Goal: Task Accomplishment & Management: Manage account settings

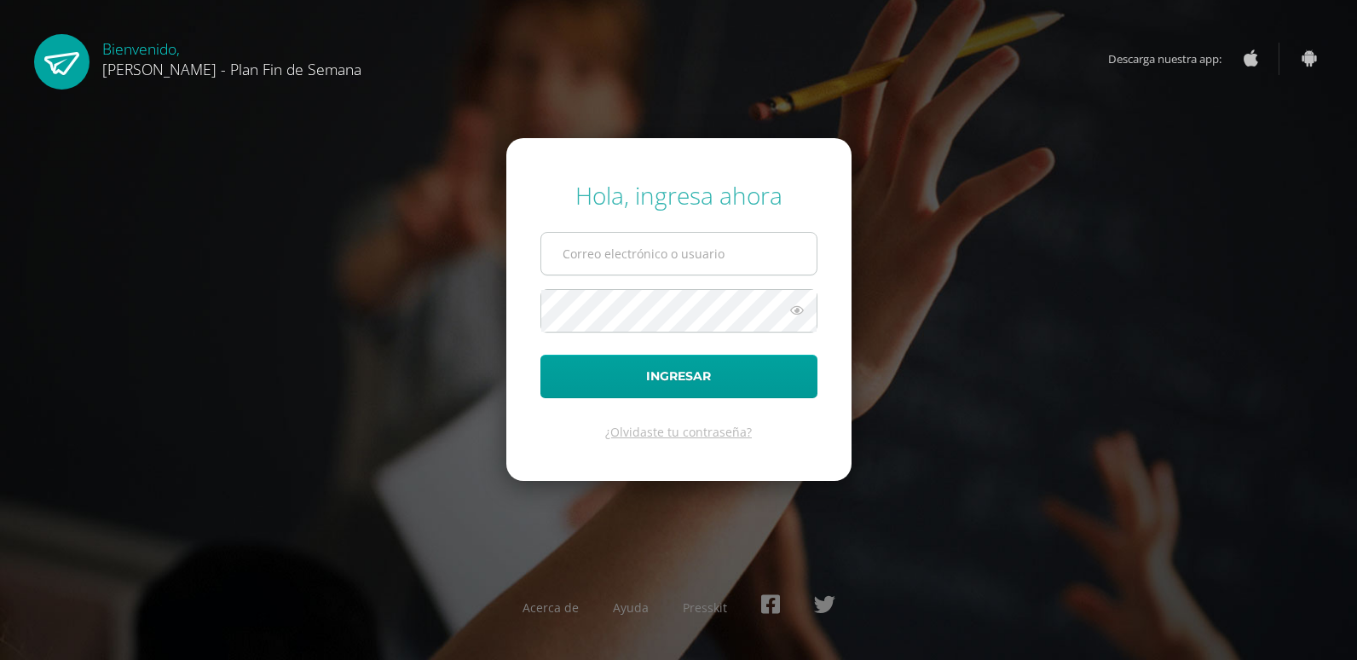
drag, startPoint x: 0, startPoint y: 0, endPoint x: 628, endPoint y: 257, distance: 678.7
click at [628, 257] on input "text" at bounding box center [678, 254] width 275 height 42
type input "byrongomezfds@gmail.com"
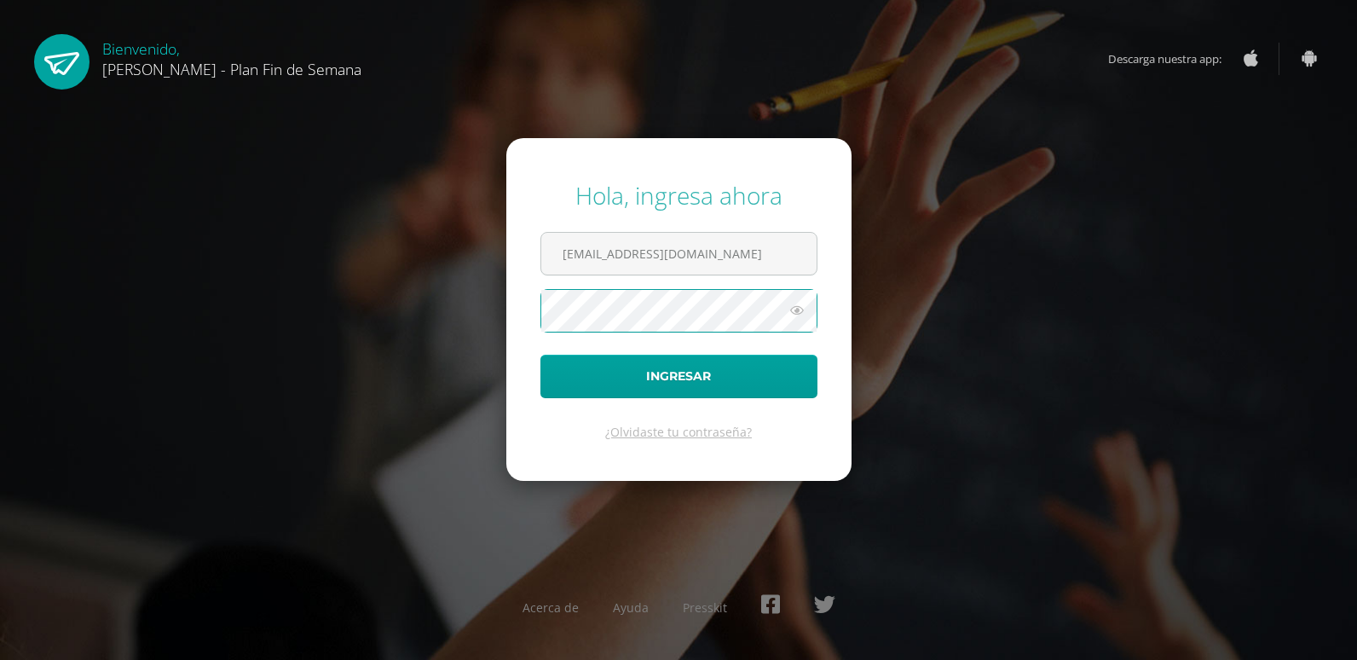
click at [540, 354] on button "Ingresar" at bounding box center [678, 375] width 277 height 43
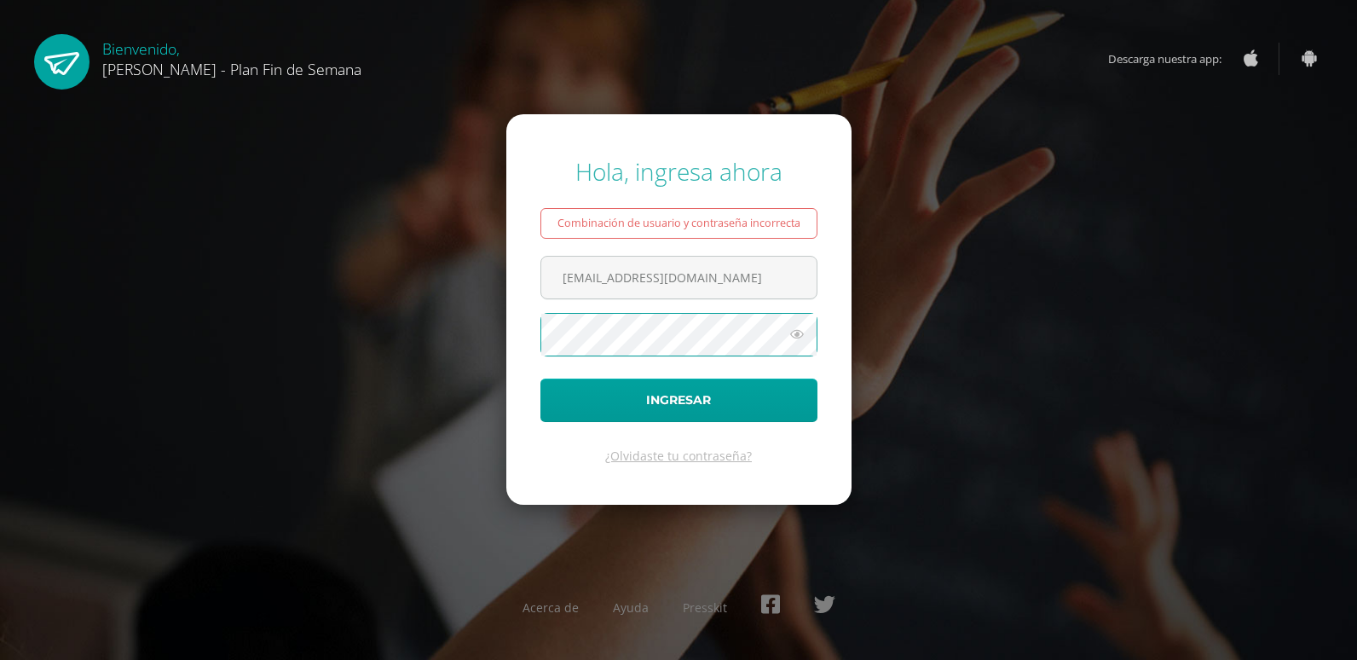
click at [540, 378] on button "Ingresar" at bounding box center [678, 399] width 277 height 43
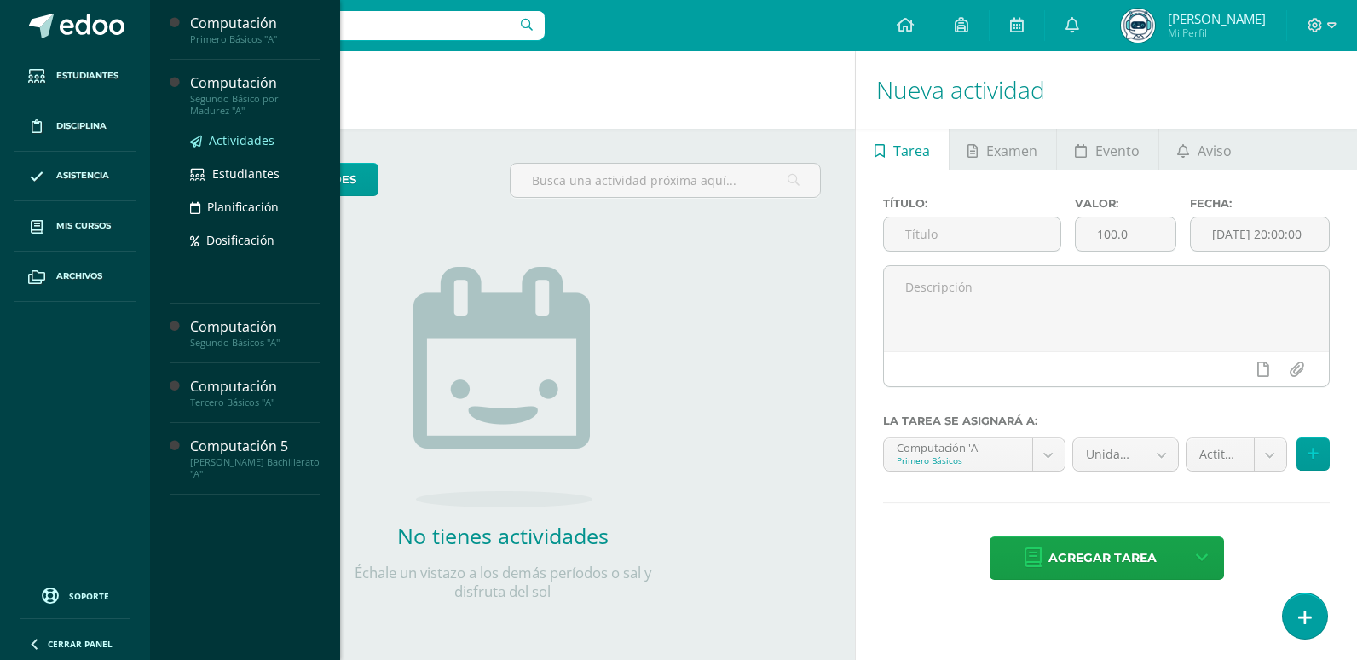
click at [240, 142] on span "Actividades" at bounding box center [242, 140] width 66 height 16
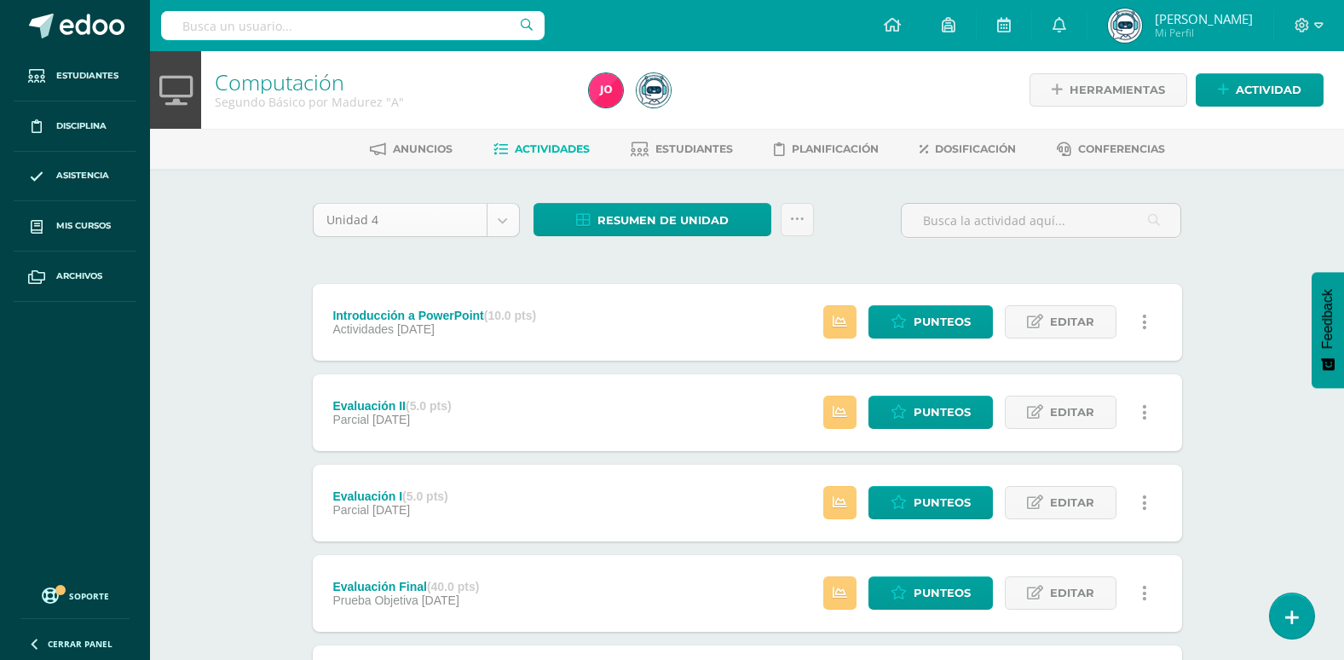
click at [498, 216] on body "Estudiantes Disciplina Asistencia Mis cursos Archivos Soporte Ayuda Reportar un…" at bounding box center [672, 598] width 1344 height 1196
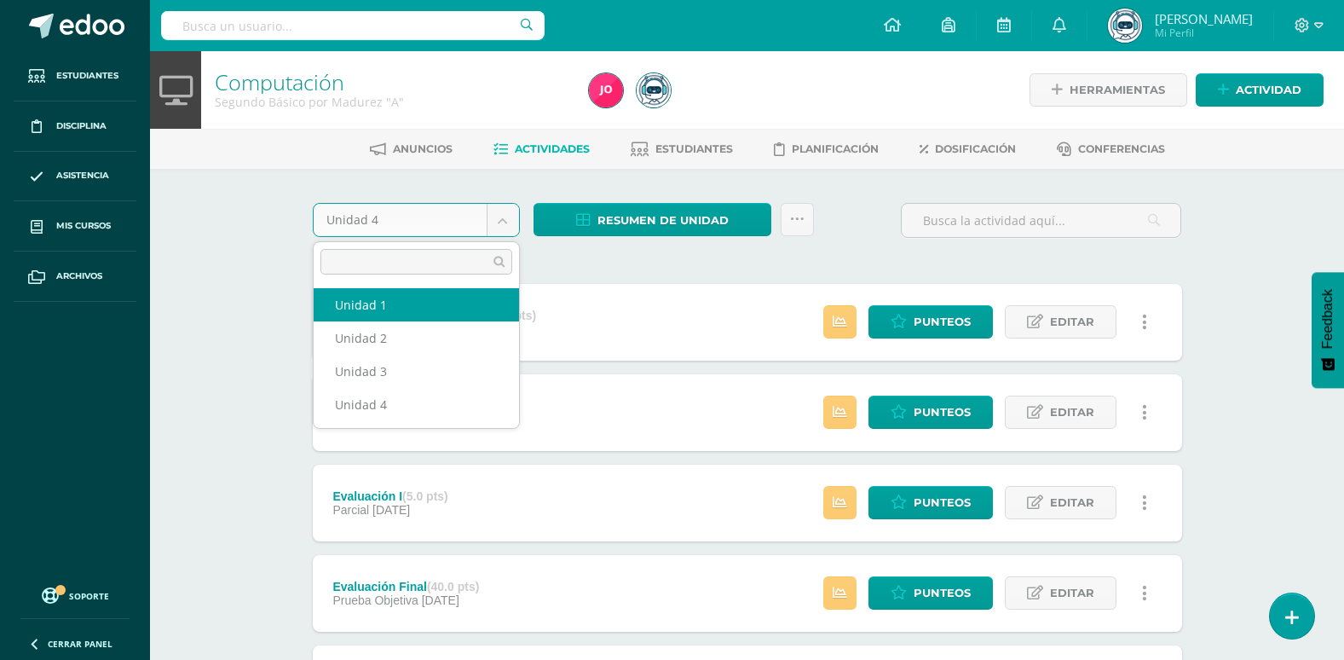
select select "Unidad 1"
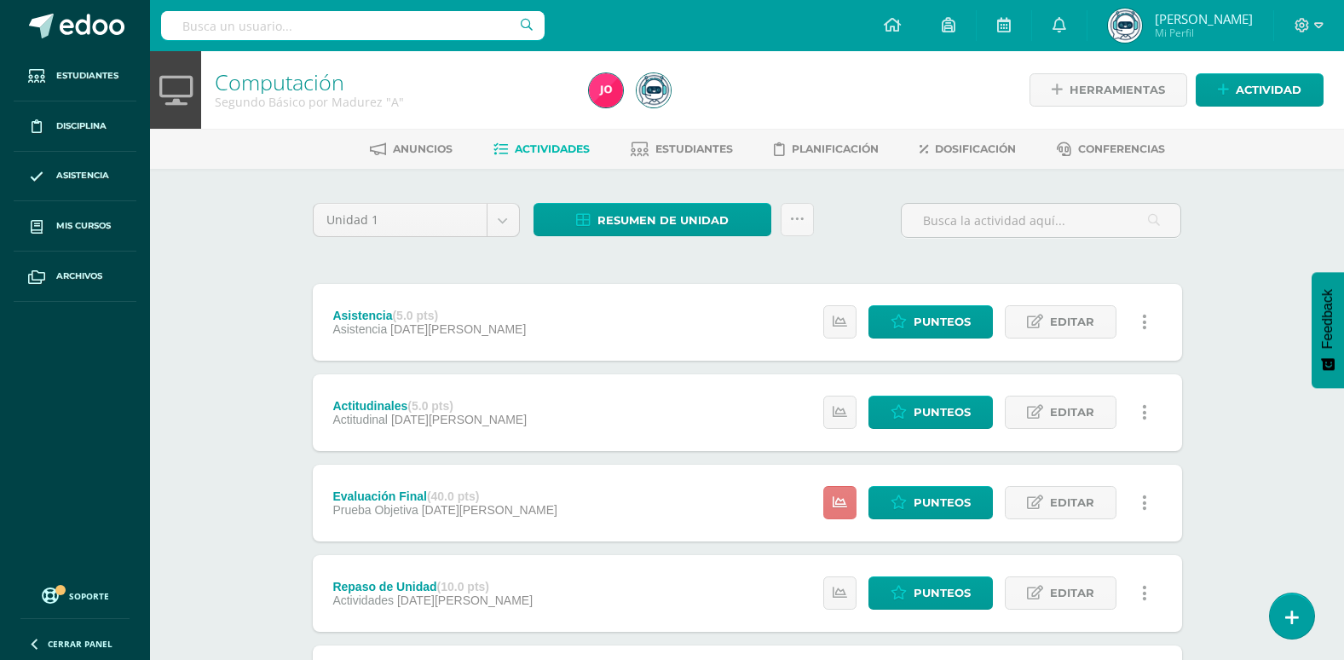
click at [838, 502] on icon at bounding box center [839, 502] width 14 height 14
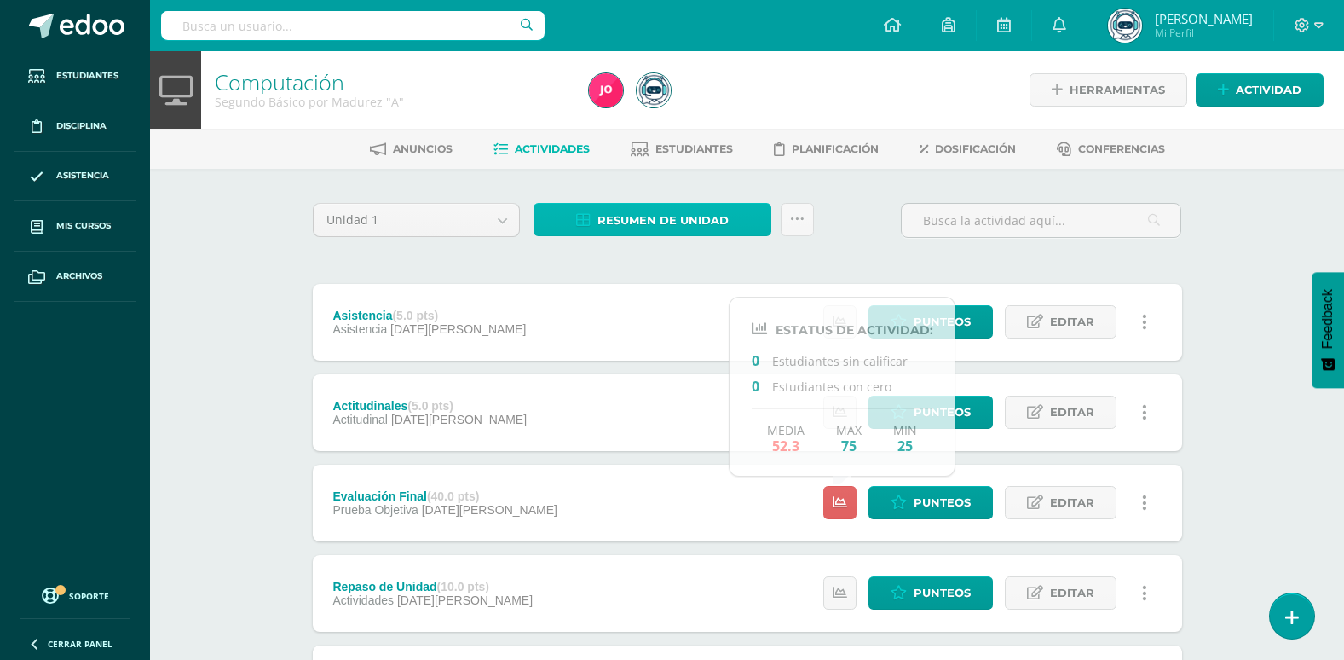
click at [622, 220] on span "Resumen de unidad" at bounding box center [662, 220] width 131 height 32
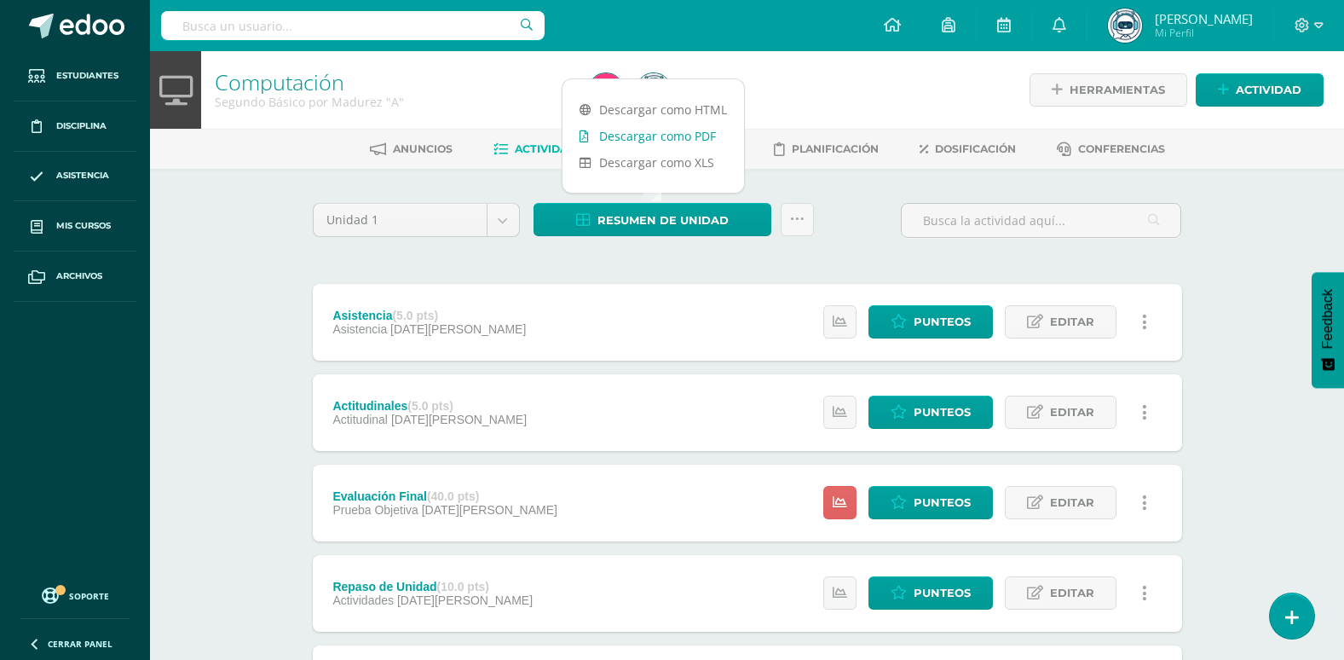
click at [648, 137] on link "Descargar como PDF" at bounding box center [652, 136] width 181 height 26
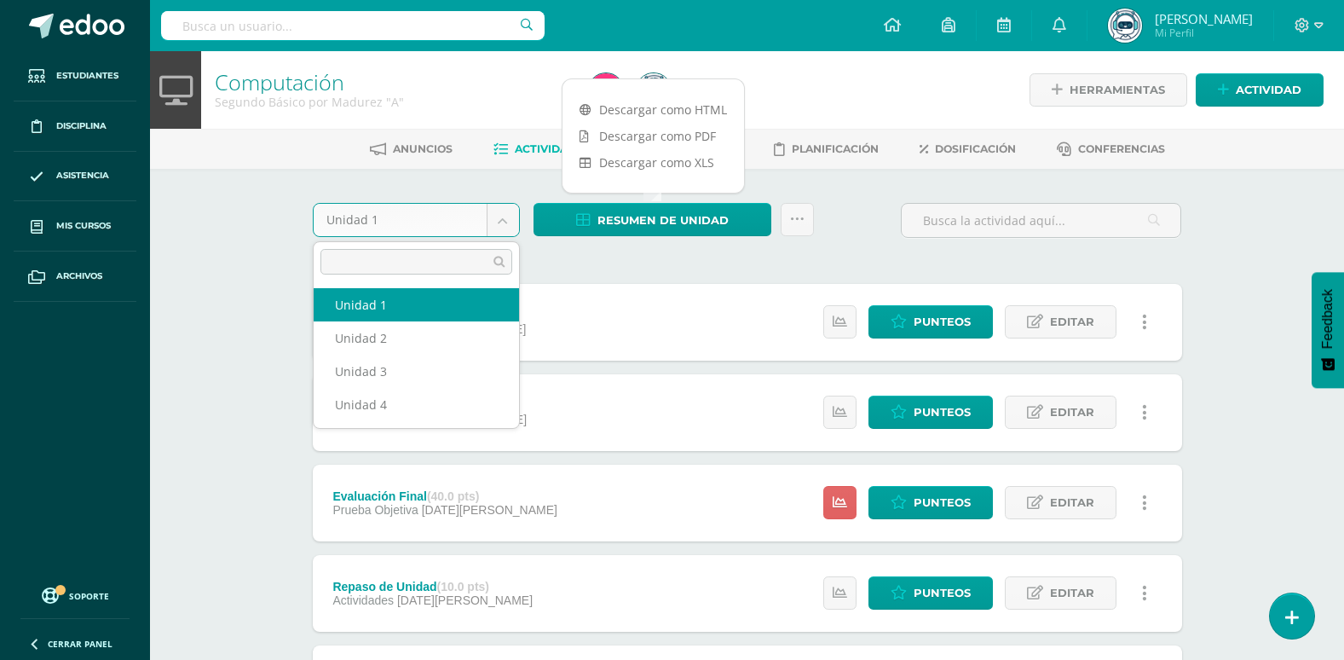
click at [505, 222] on body "Estudiantes Disciplina Asistencia Mis cursos Archivos Soporte Ayuda Reportar un…" at bounding box center [672, 598] width 1344 height 1196
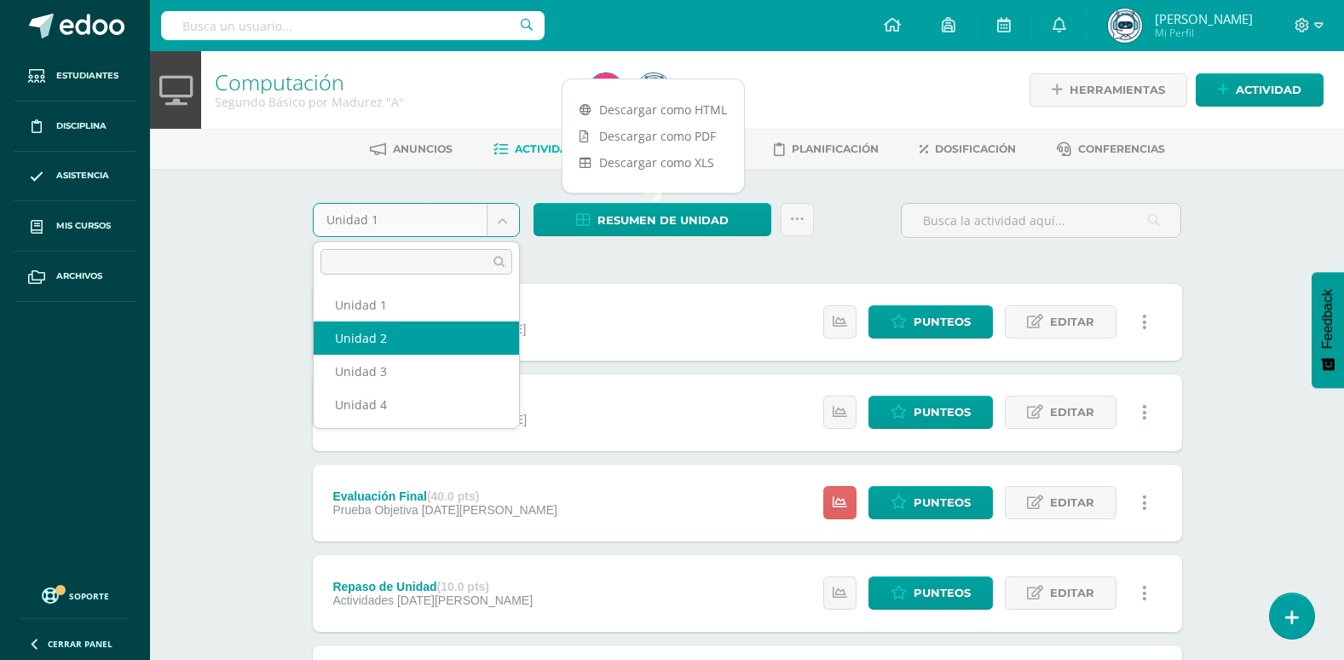
select select "Unidad 2"
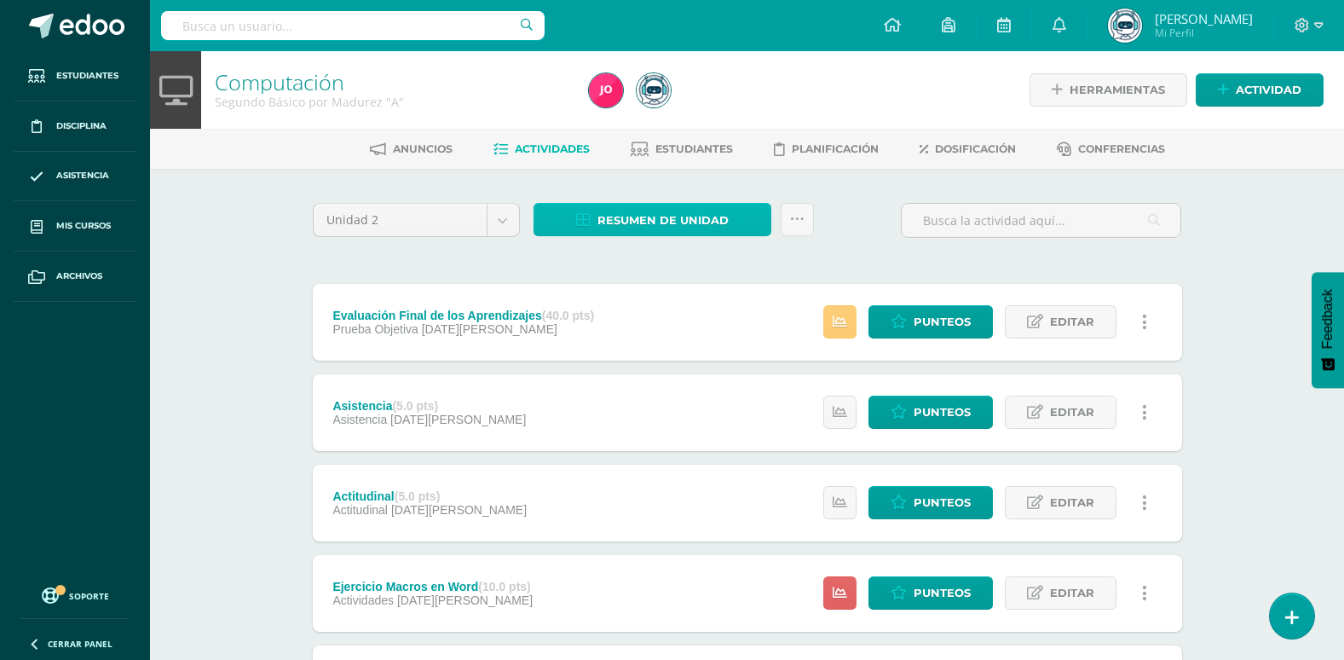
click at [619, 222] on span "Resumen de unidad" at bounding box center [662, 220] width 131 height 32
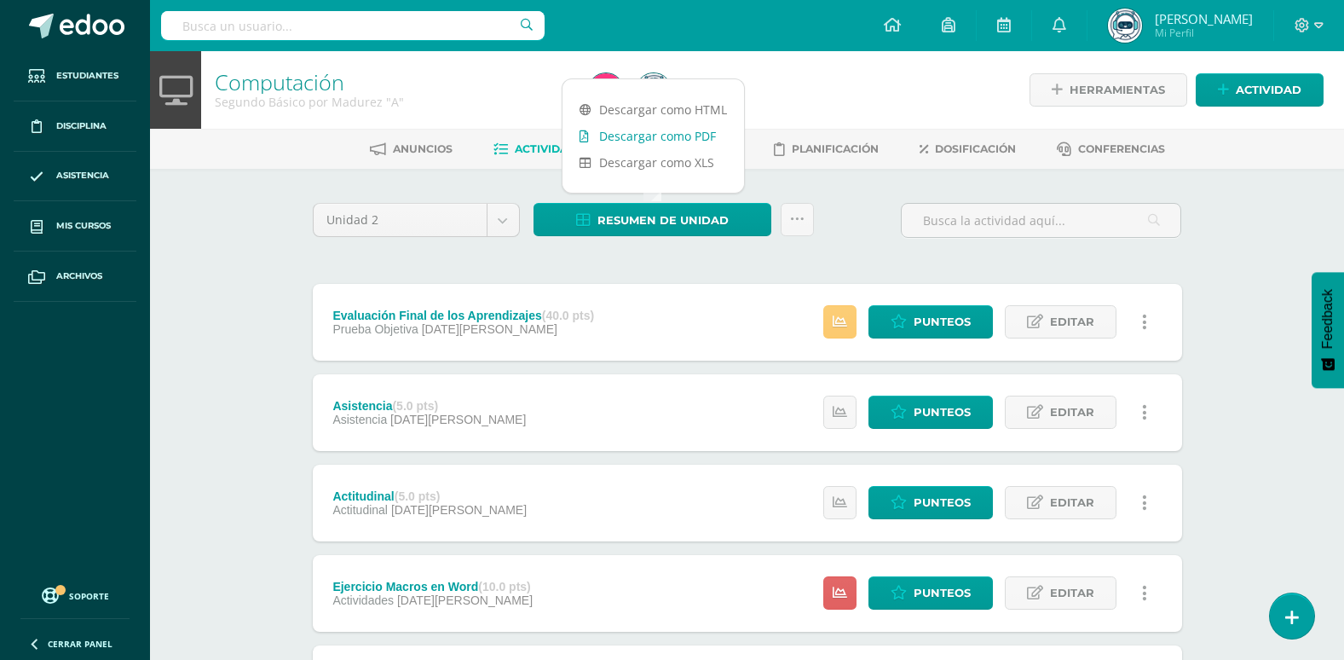
click at [648, 135] on link "Descargar como PDF" at bounding box center [652, 136] width 181 height 26
click body "Estudiantes Disciplina Asistencia Mis cursos Archivos Soporte Ayuda Reportar un…"
select select "Unidad 3"
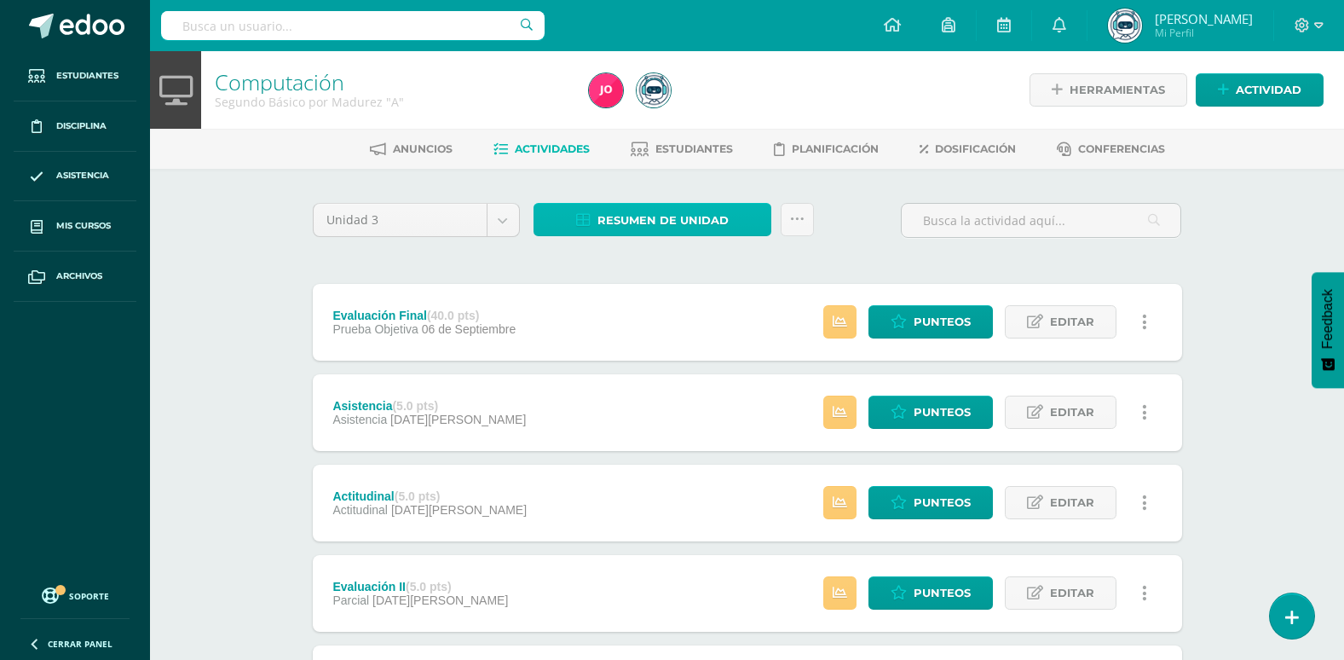
click at [633, 220] on span "Resumen de unidad" at bounding box center [662, 220] width 131 height 32
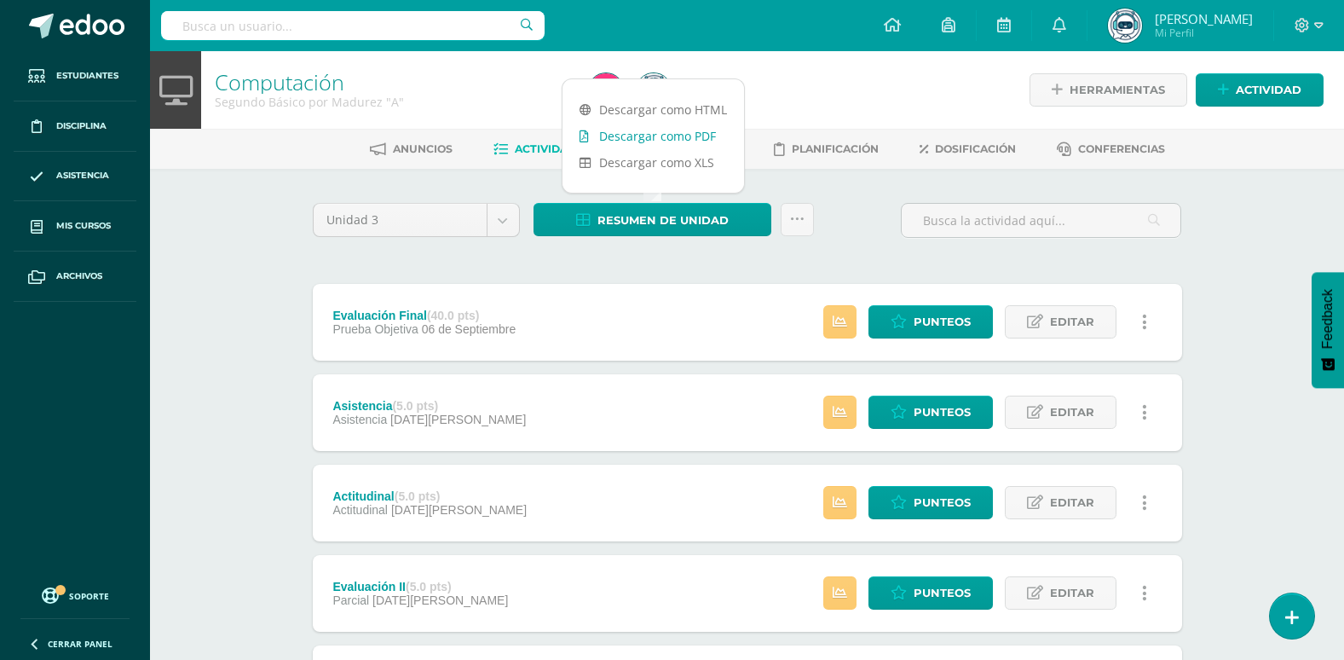
click at [641, 141] on link "Descargar como PDF" at bounding box center [652, 136] width 181 height 26
click at [497, 218] on body "Estudiantes Disciplina Asistencia Mis cursos Archivos Soporte Ayuda Reportar un…" at bounding box center [672, 598] width 1344 height 1196
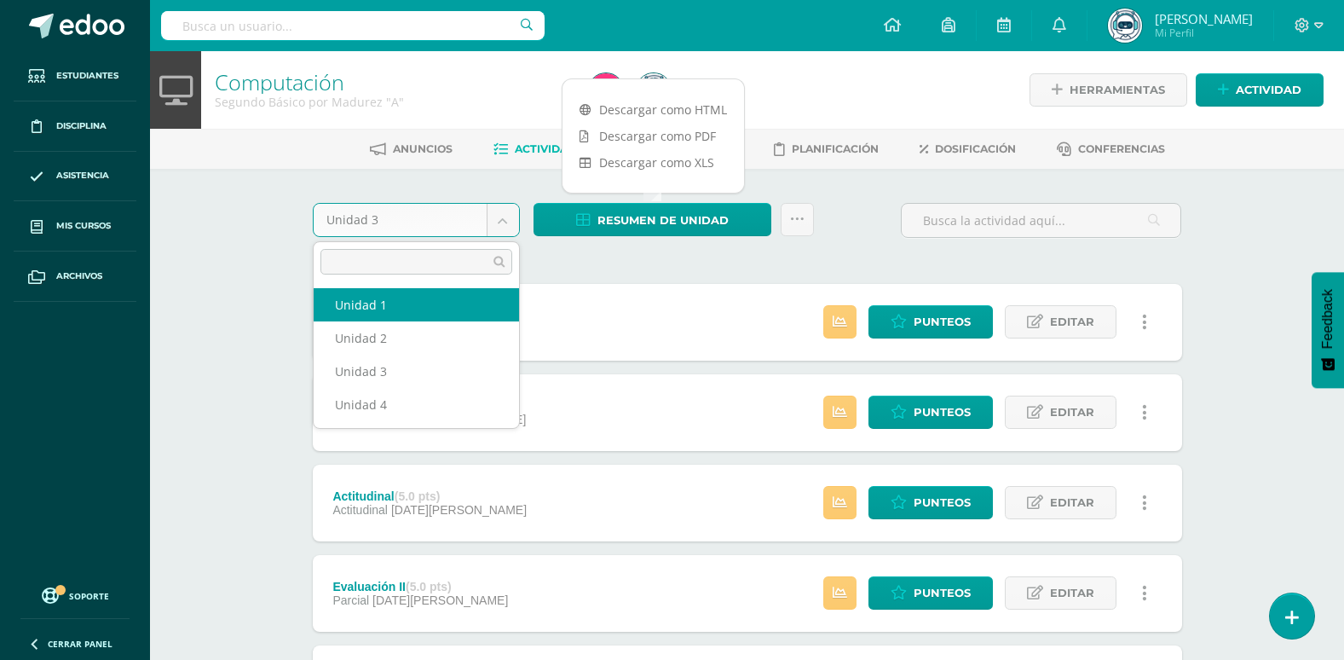
select select "Unidad 1"
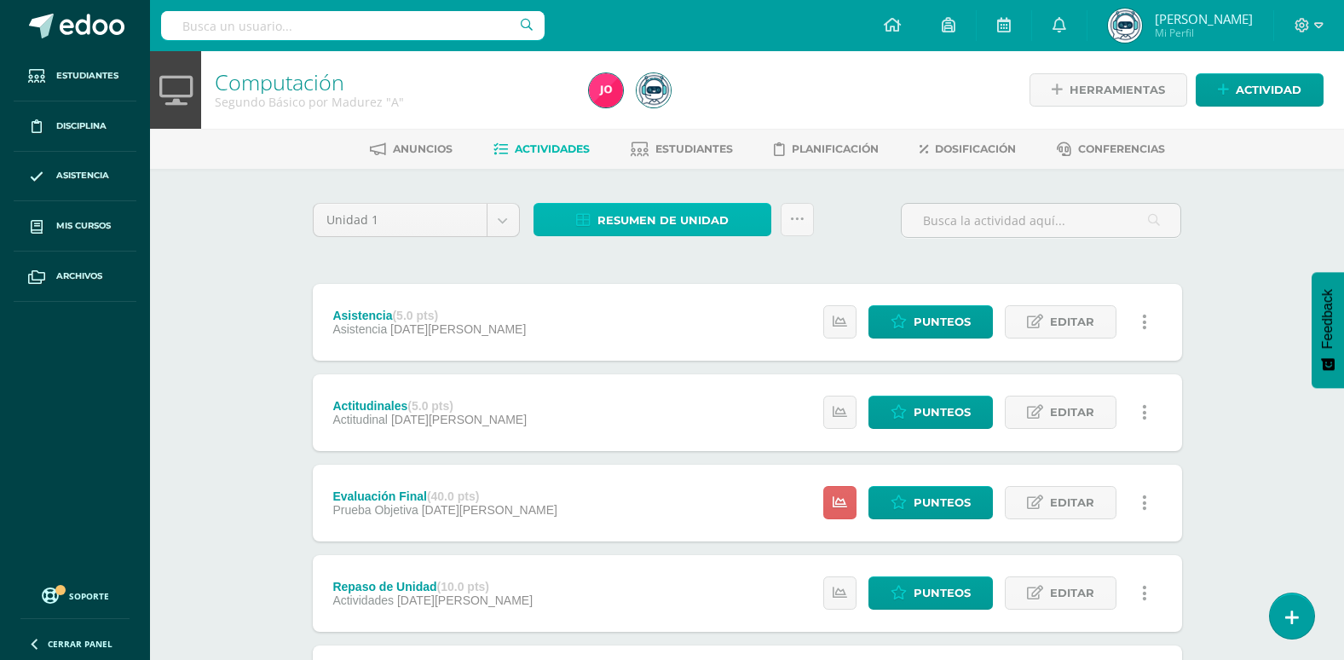
click at [638, 218] on span "Resumen de unidad" at bounding box center [662, 220] width 131 height 32
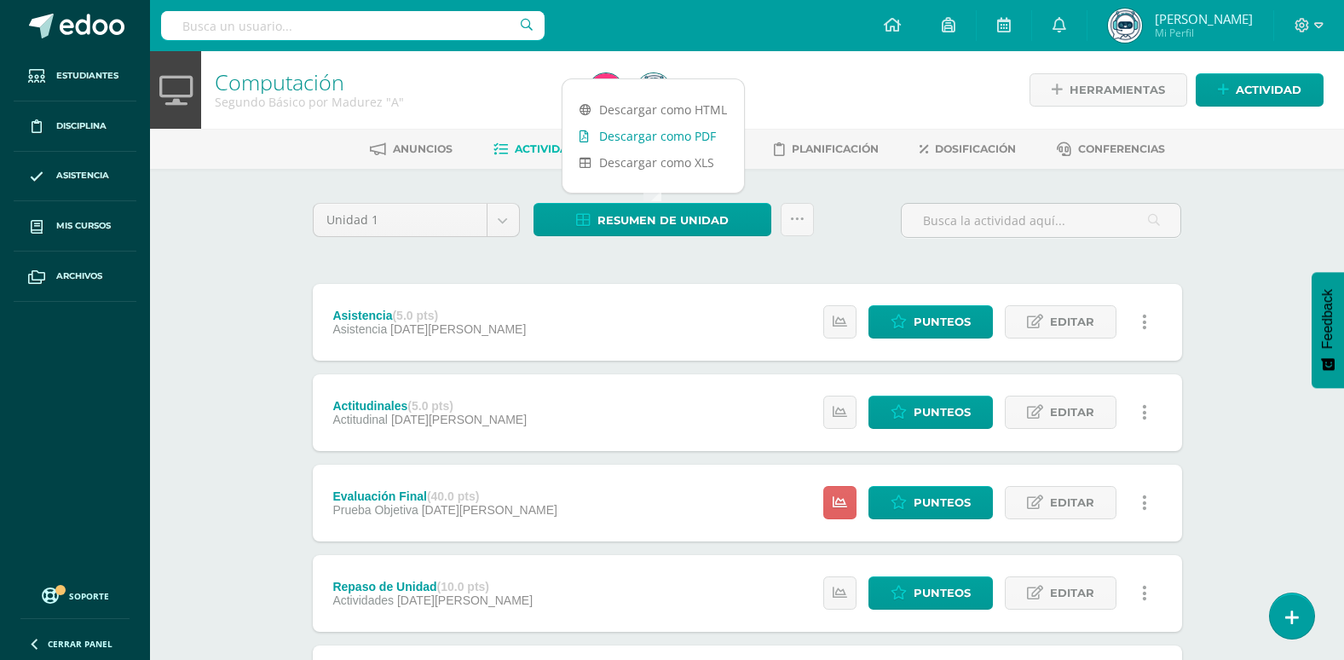
click at [636, 135] on link "Descargar como PDF" at bounding box center [652, 136] width 181 height 26
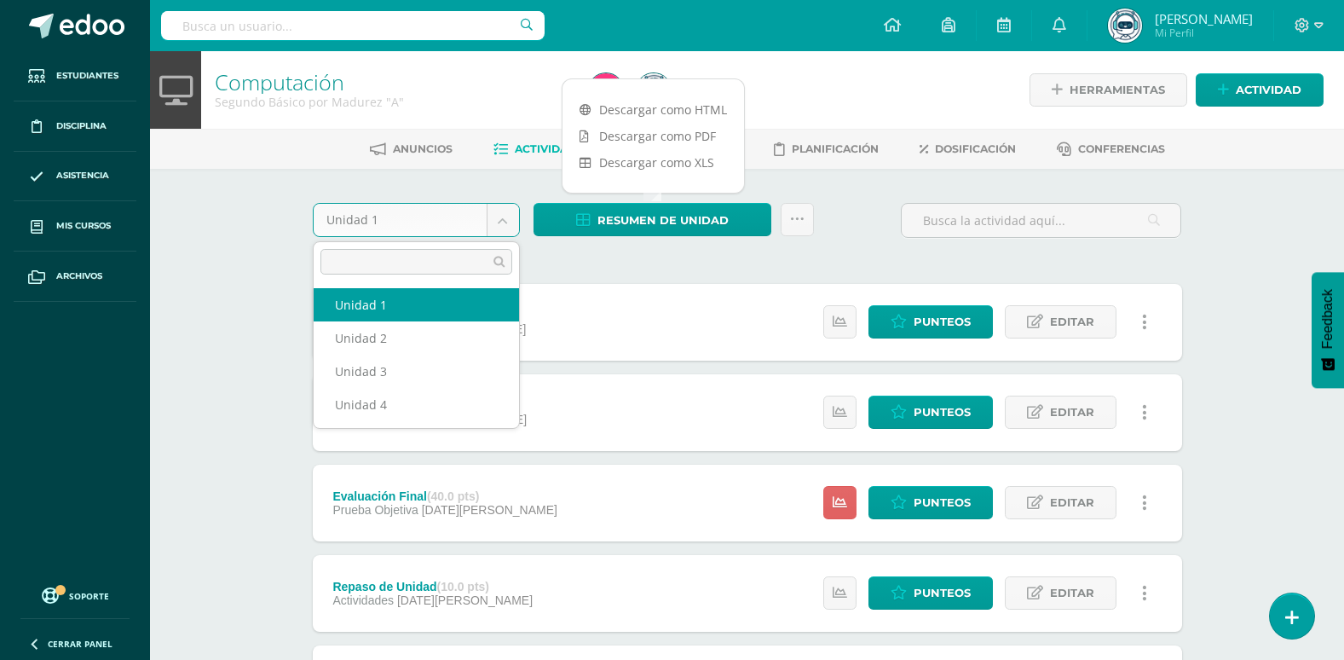
click at [502, 216] on body "Estudiantes Disciplina Asistencia Mis cursos Archivos Soporte Ayuda Reportar un…" at bounding box center [672, 598] width 1344 height 1196
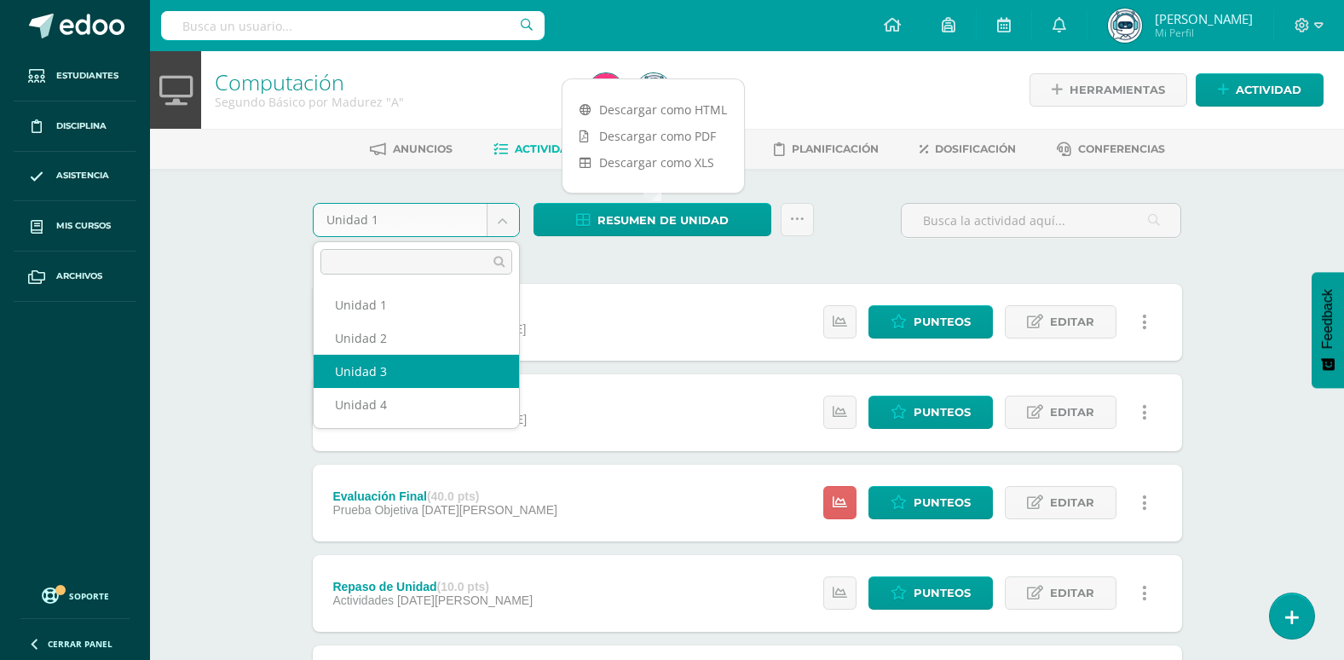
select select "Unidad 3"
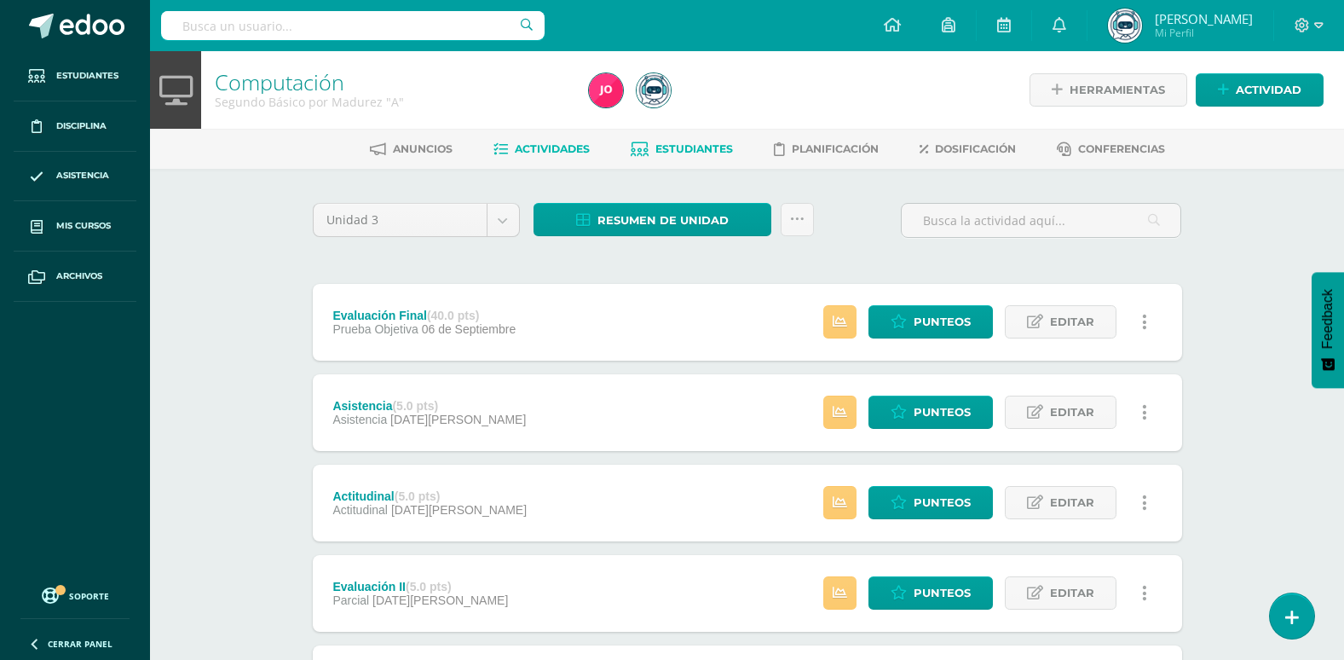
click at [702, 144] on span "Estudiantes" at bounding box center [694, 148] width 78 height 13
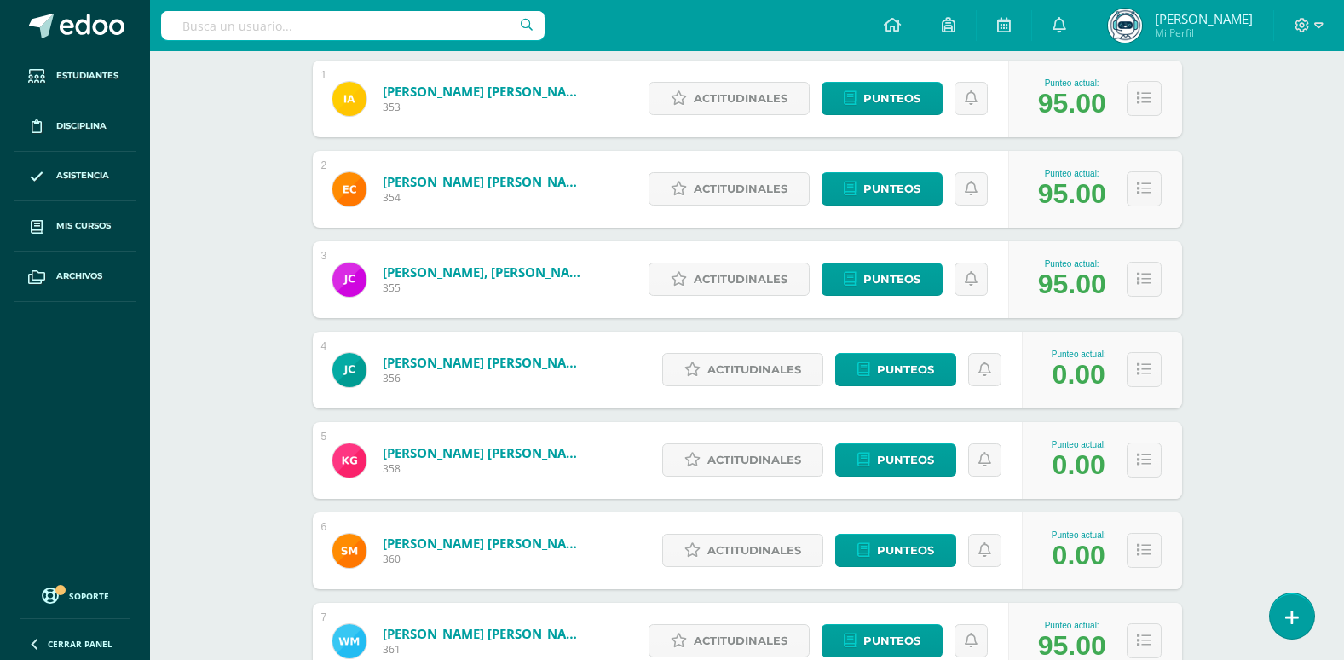
scroll to position [341, 0]
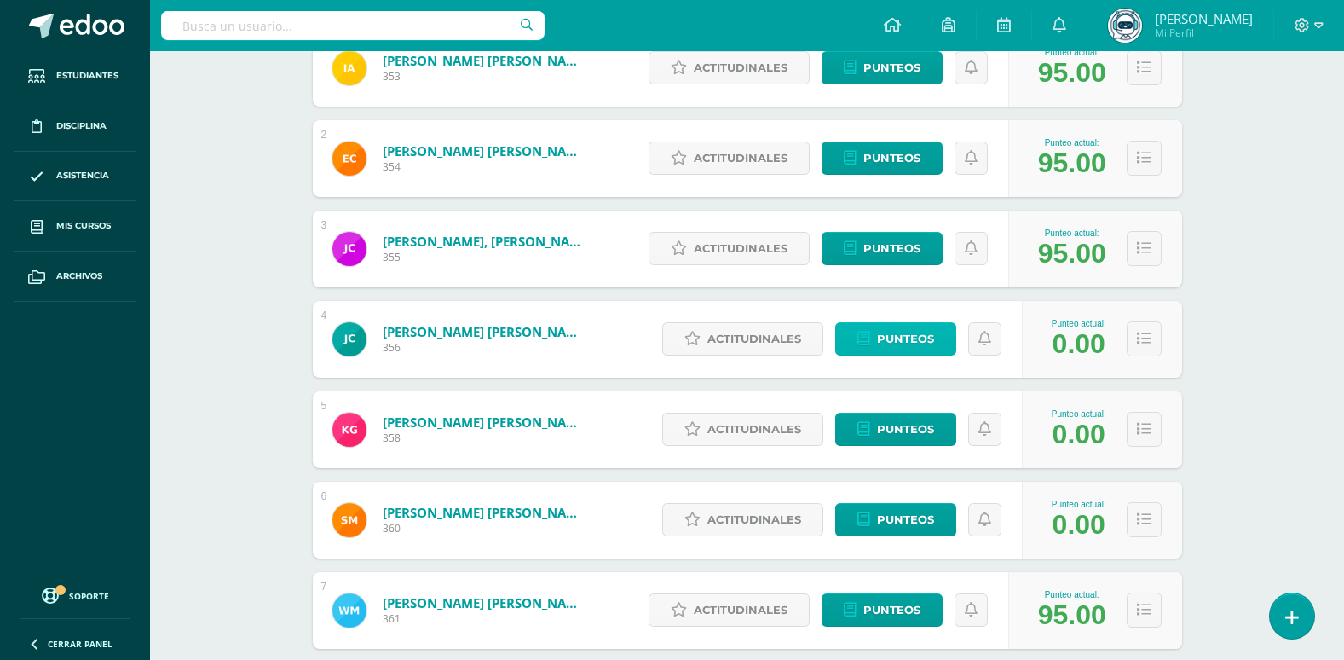
click at [908, 341] on span "Punteos" at bounding box center [905, 339] width 57 height 32
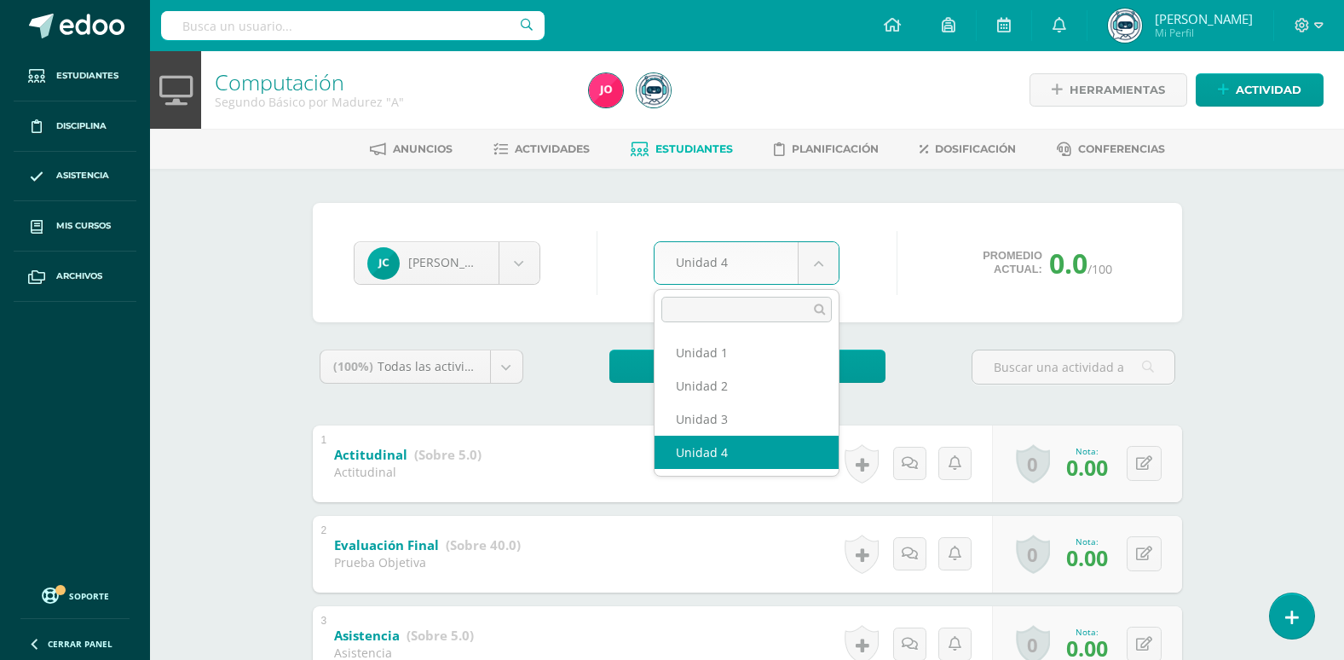
click at [827, 268] on body "Estudiantes Disciplina Asistencia Mis cursos Archivos Soporte Ayuda Reportar un…" at bounding box center [672, 669] width 1344 height 1338
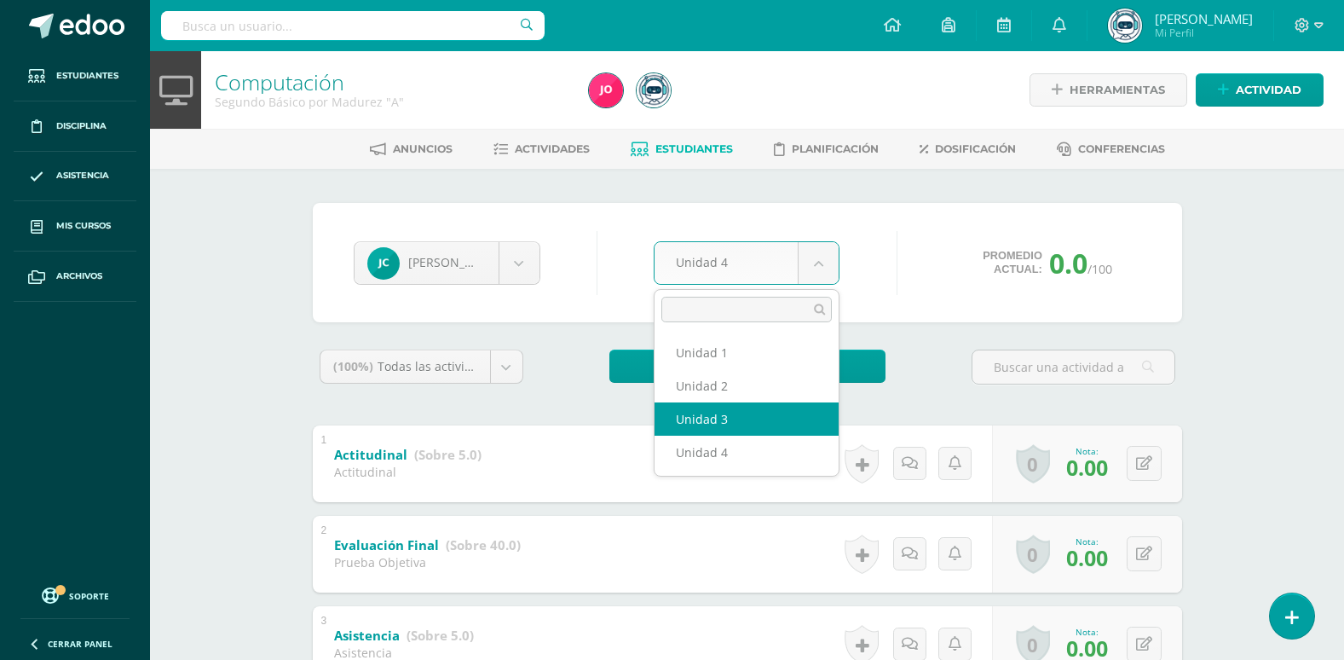
select select "Unidad 3"
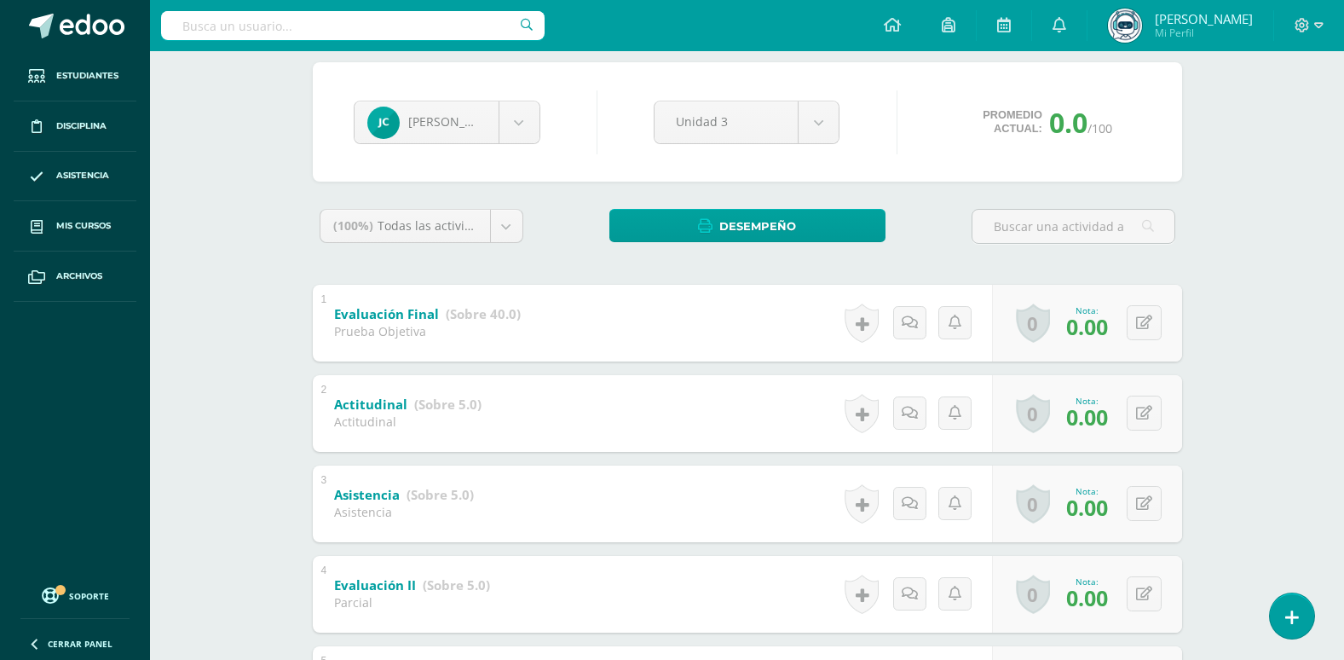
scroll to position [170, 0]
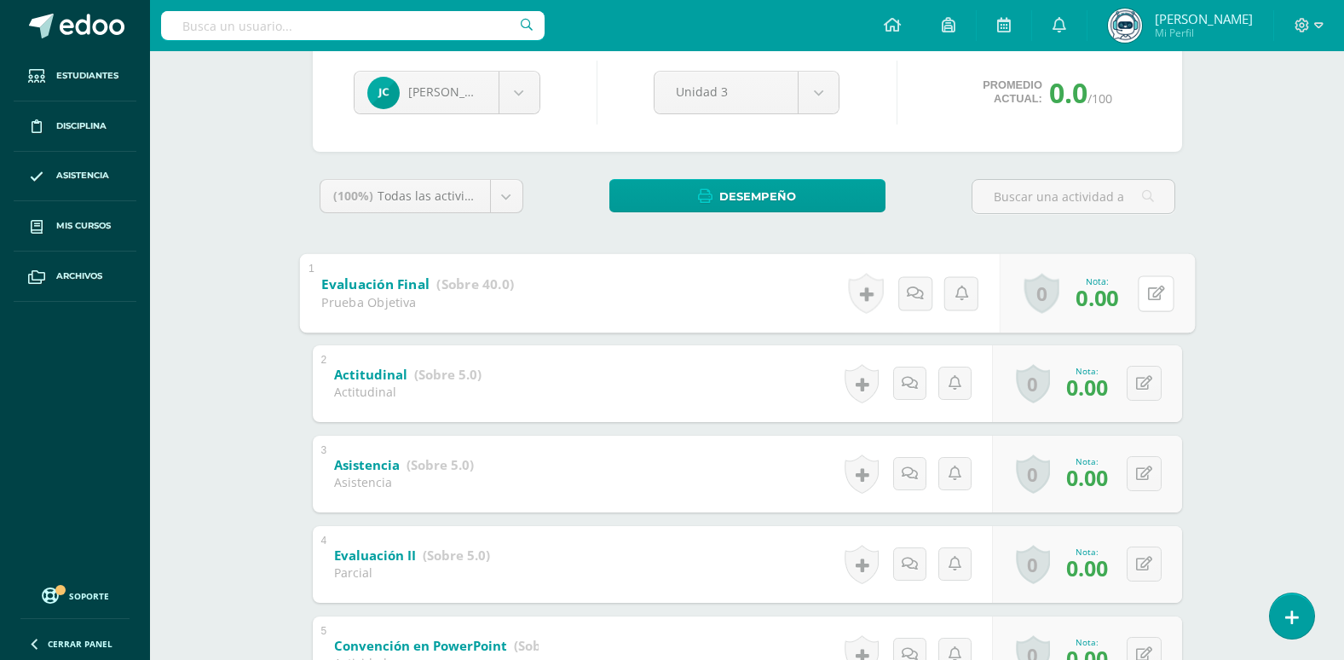
drag, startPoint x: 1141, startPoint y: 292, endPoint x: 1193, endPoint y: 296, distance: 52.1
click at [1142, 292] on button at bounding box center [1156, 293] width 36 height 36
type input "25"
click at [1112, 301] on icon at bounding box center [1110, 298] width 15 height 14
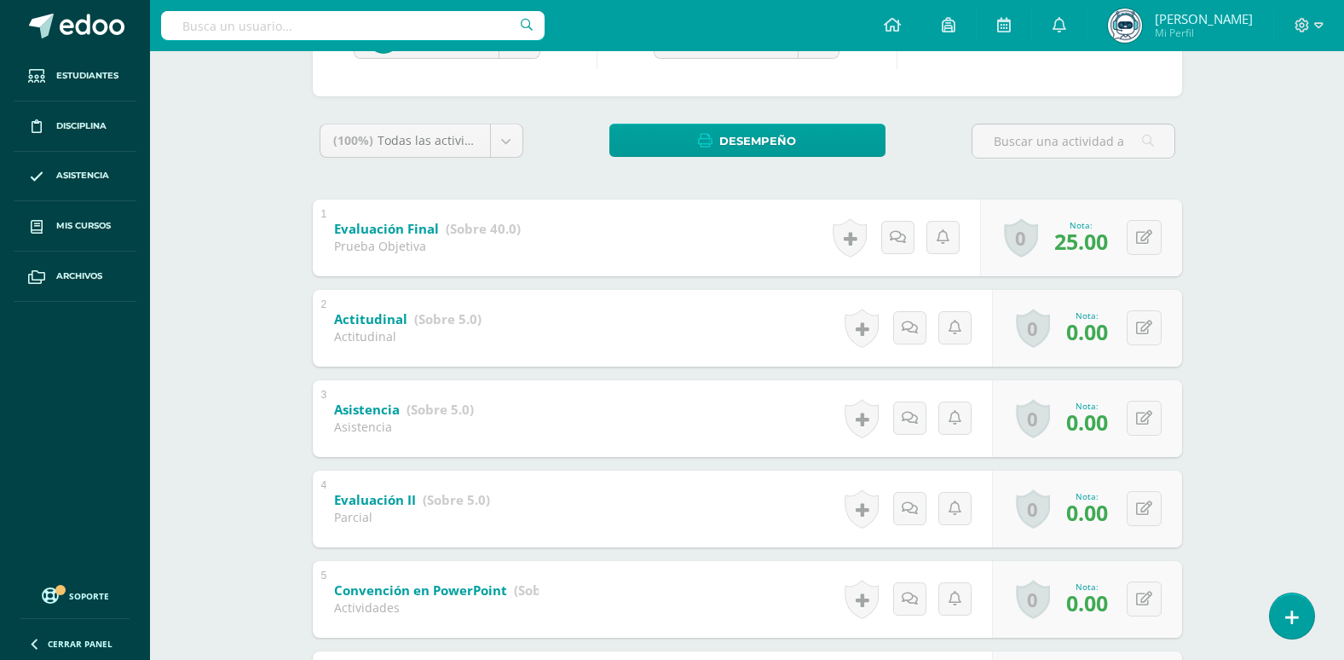
scroll to position [256, 0]
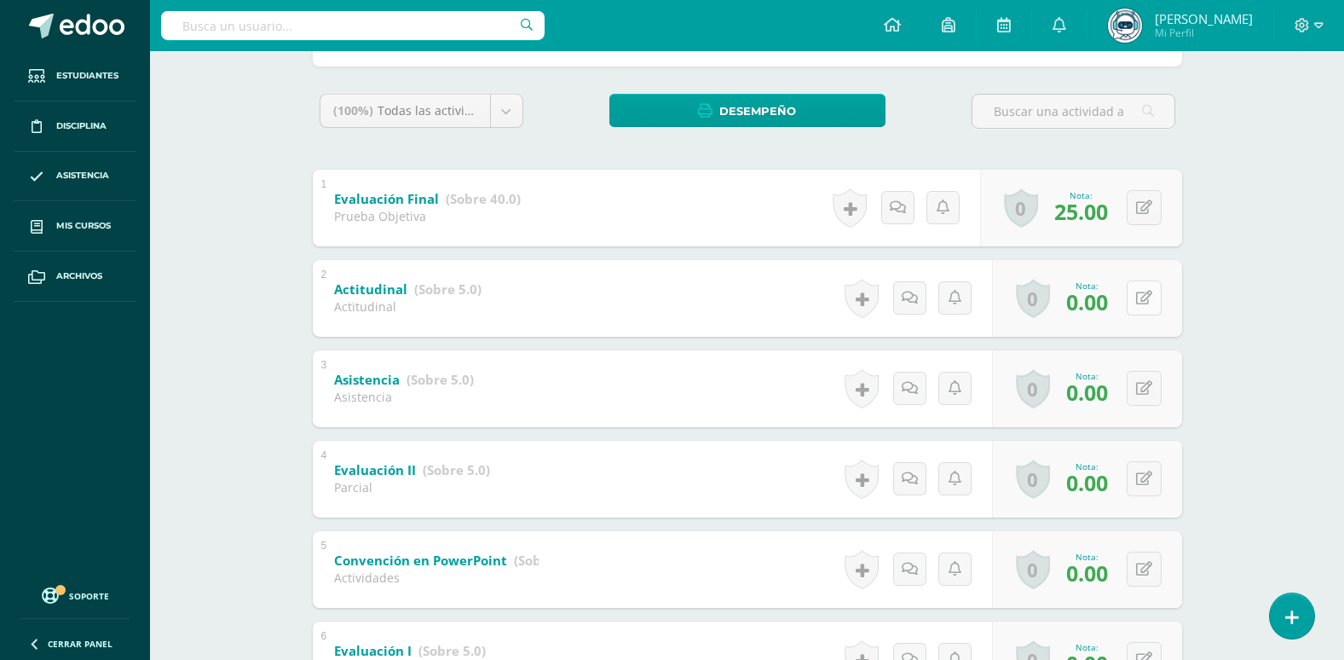
click at [1143, 296] on icon at bounding box center [1144, 298] width 16 height 14
type input "5"
click at [1107, 306] on icon at bounding box center [1110, 304] width 15 height 14
drag, startPoint x: 1142, startPoint y: 389, endPoint x: 1166, endPoint y: 391, distance: 24.8
click at [1142, 389] on button at bounding box center [1156, 389] width 36 height 36
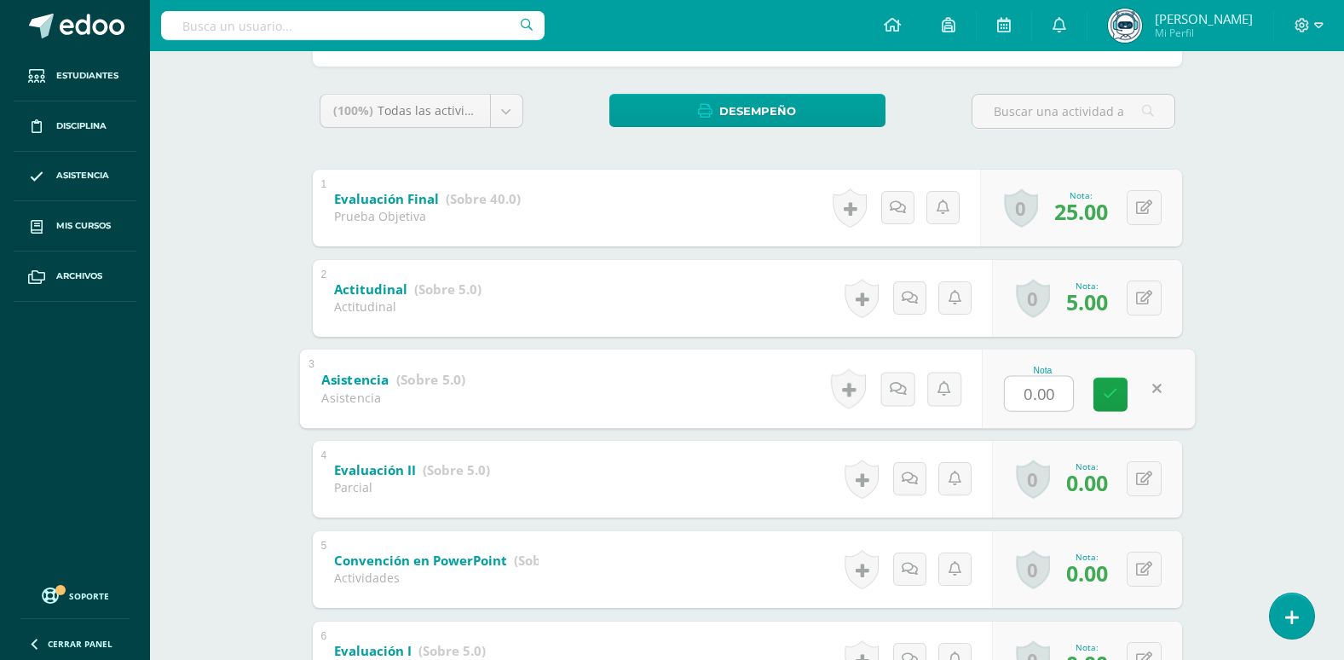
type input "5"
click at [1122, 389] on link at bounding box center [1110, 394] width 34 height 34
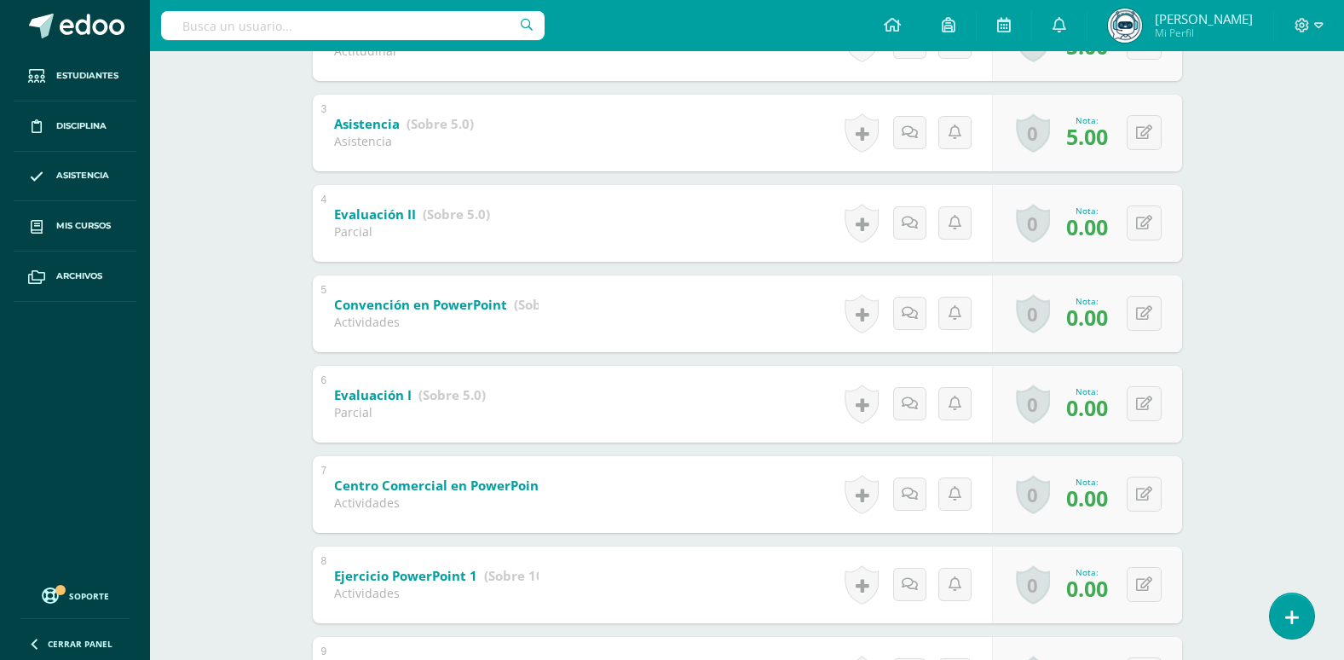
scroll to position [426, 0]
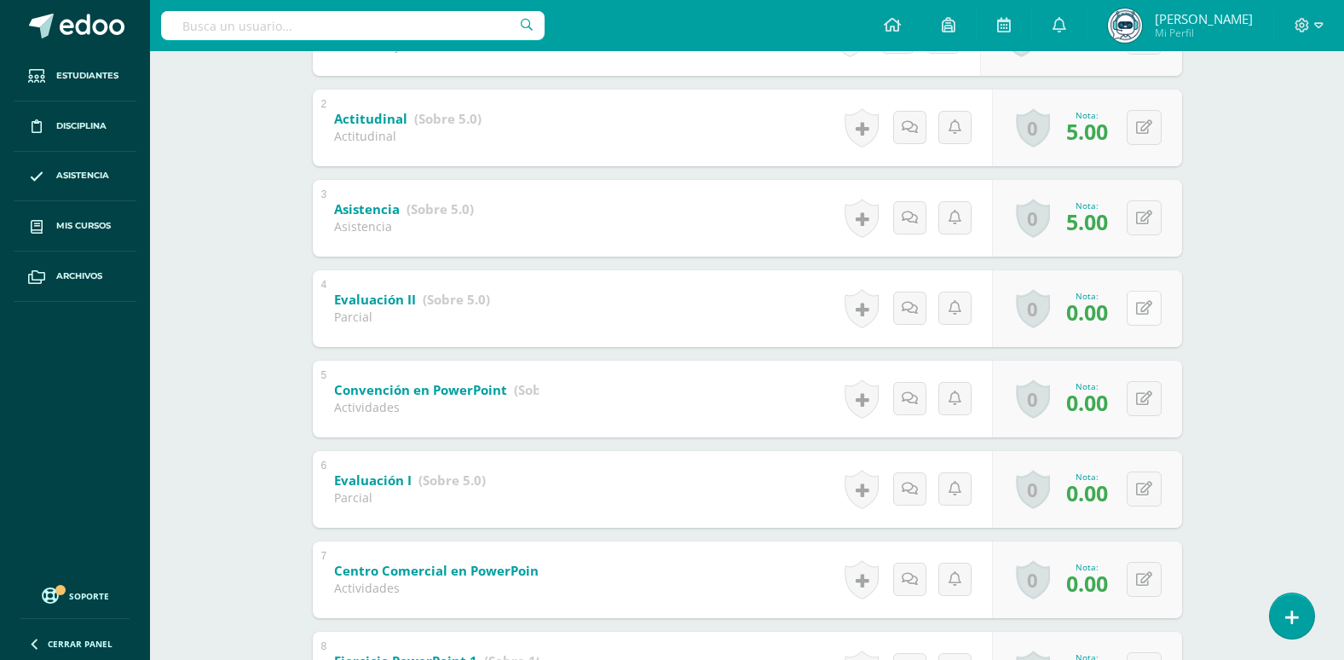
click at [1147, 307] on icon at bounding box center [1144, 308] width 16 height 14
type input "5"
click at [1116, 323] on link at bounding box center [1110, 314] width 34 height 34
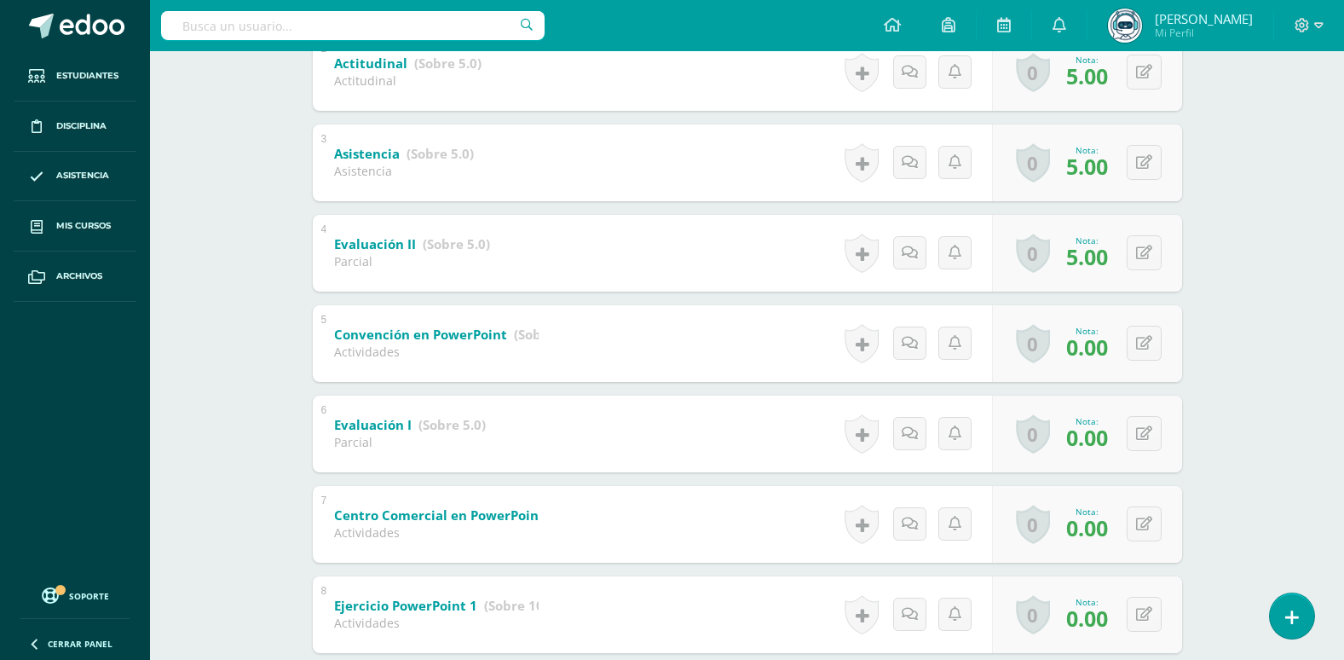
scroll to position [511, 0]
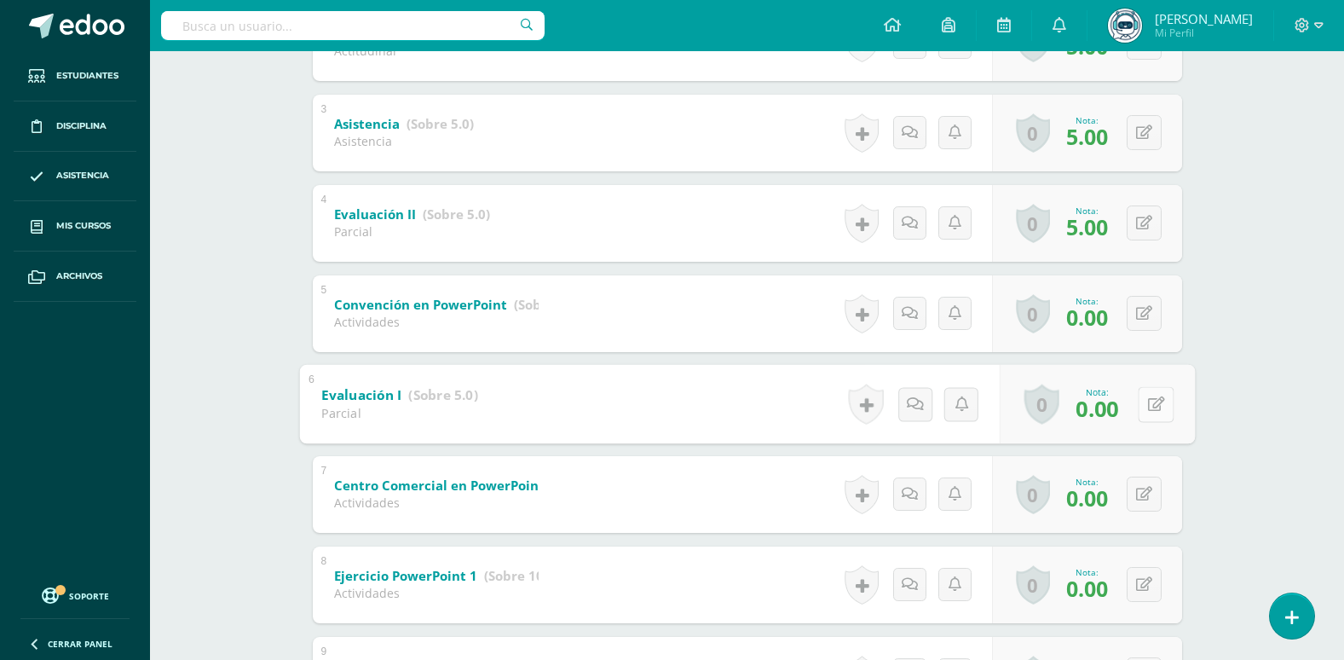
drag, startPoint x: 1140, startPoint y: 405, endPoint x: 1232, endPoint y: 404, distance: 92.0
click at [1141, 405] on button at bounding box center [1156, 404] width 36 height 36
type input "5"
click at [1118, 412] on link at bounding box center [1110, 409] width 34 height 34
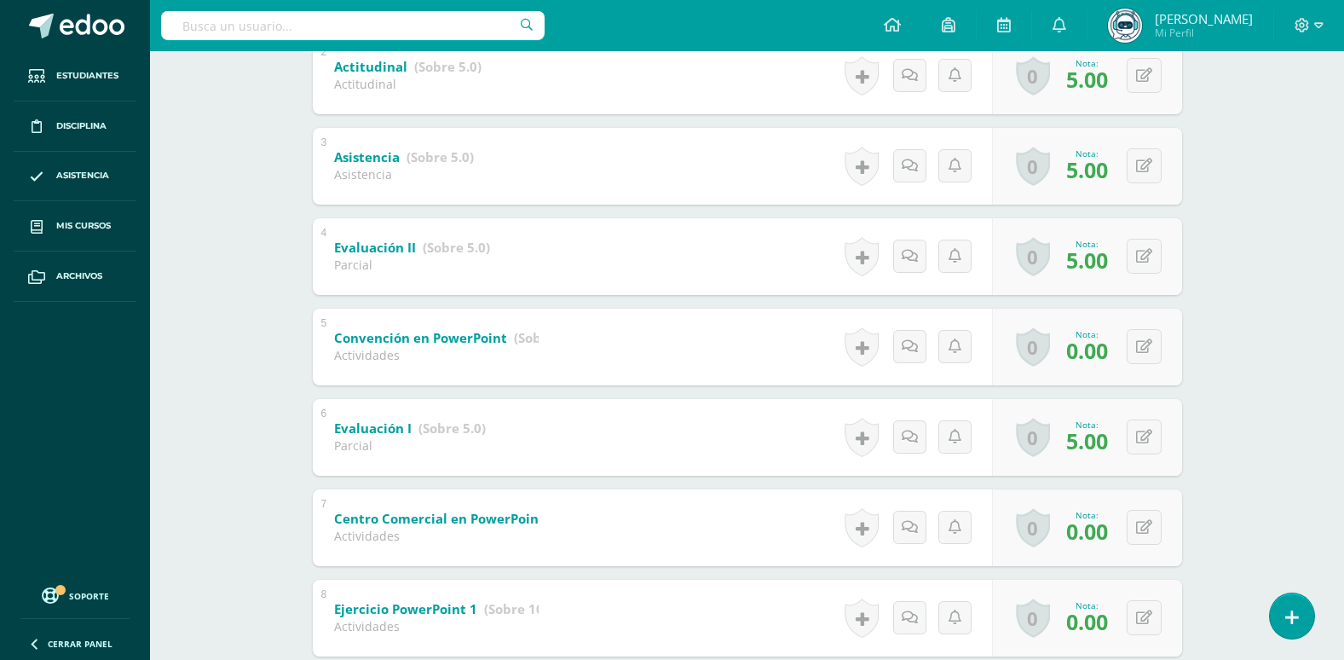
scroll to position [508, 0]
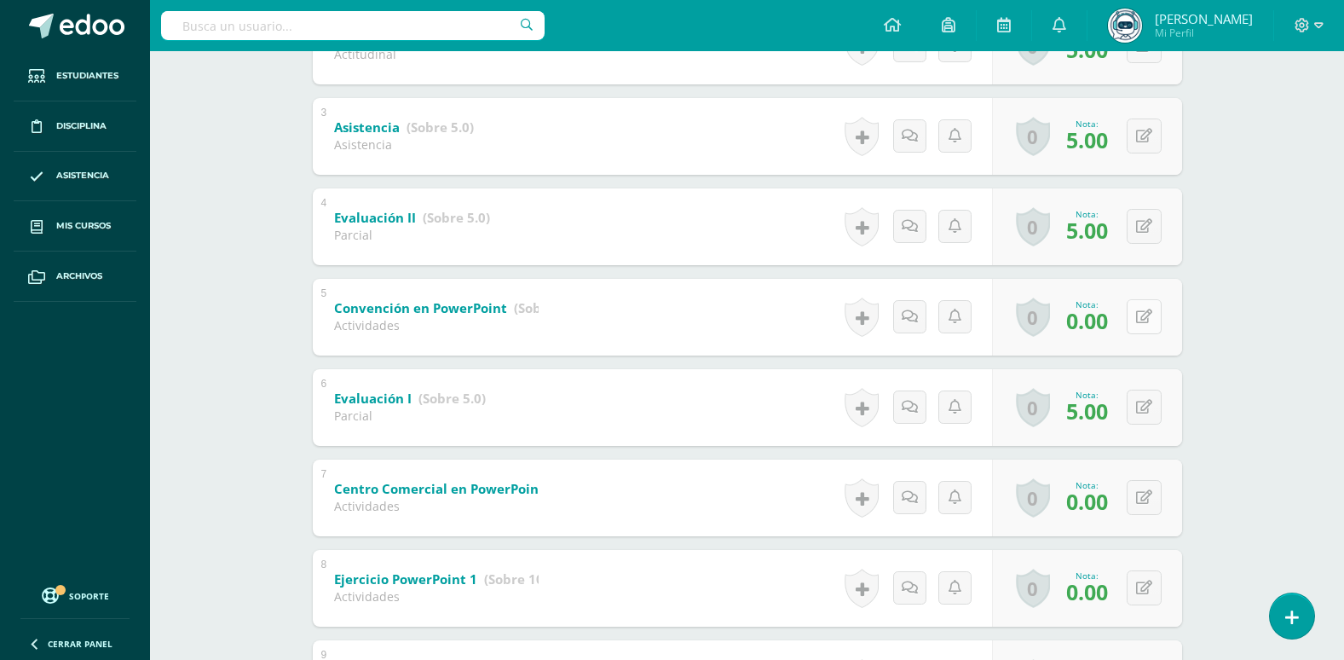
click at [1147, 315] on icon at bounding box center [1144, 316] width 16 height 14
type input "10"
click at [1109, 324] on icon at bounding box center [1110, 322] width 15 height 14
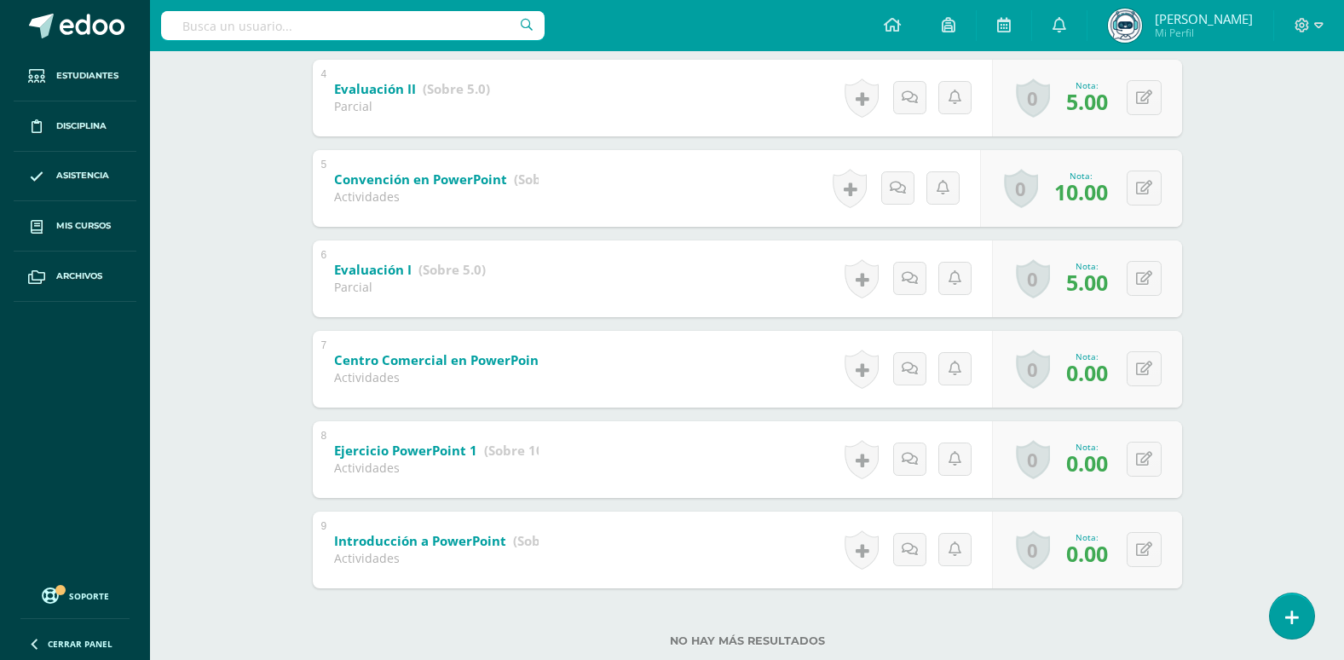
scroll to position [678, 0]
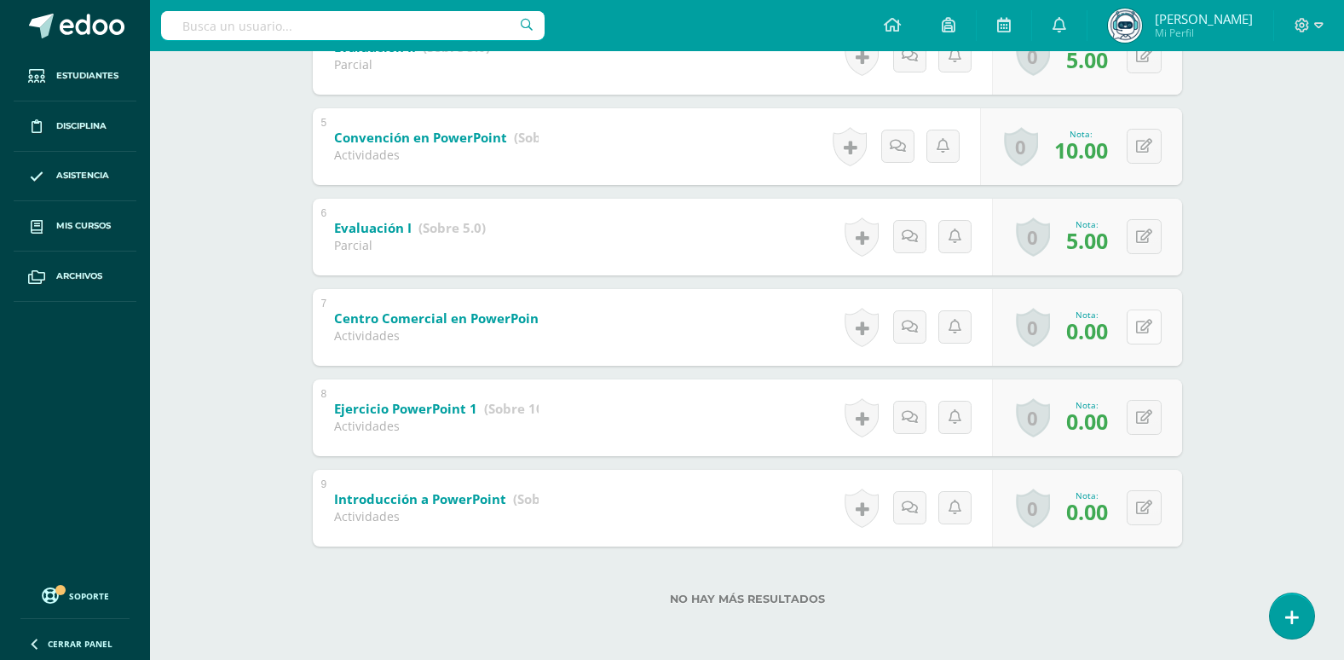
drag, startPoint x: 1143, startPoint y: 328, endPoint x: 1173, endPoint y: 328, distance: 29.8
click at [1144, 328] on button at bounding box center [1143, 326] width 35 height 35
type input "10"
drag, startPoint x: 1106, startPoint y: 334, endPoint x: 1195, endPoint y: 348, distance: 90.6
click at [1107, 334] on icon at bounding box center [1110, 332] width 15 height 14
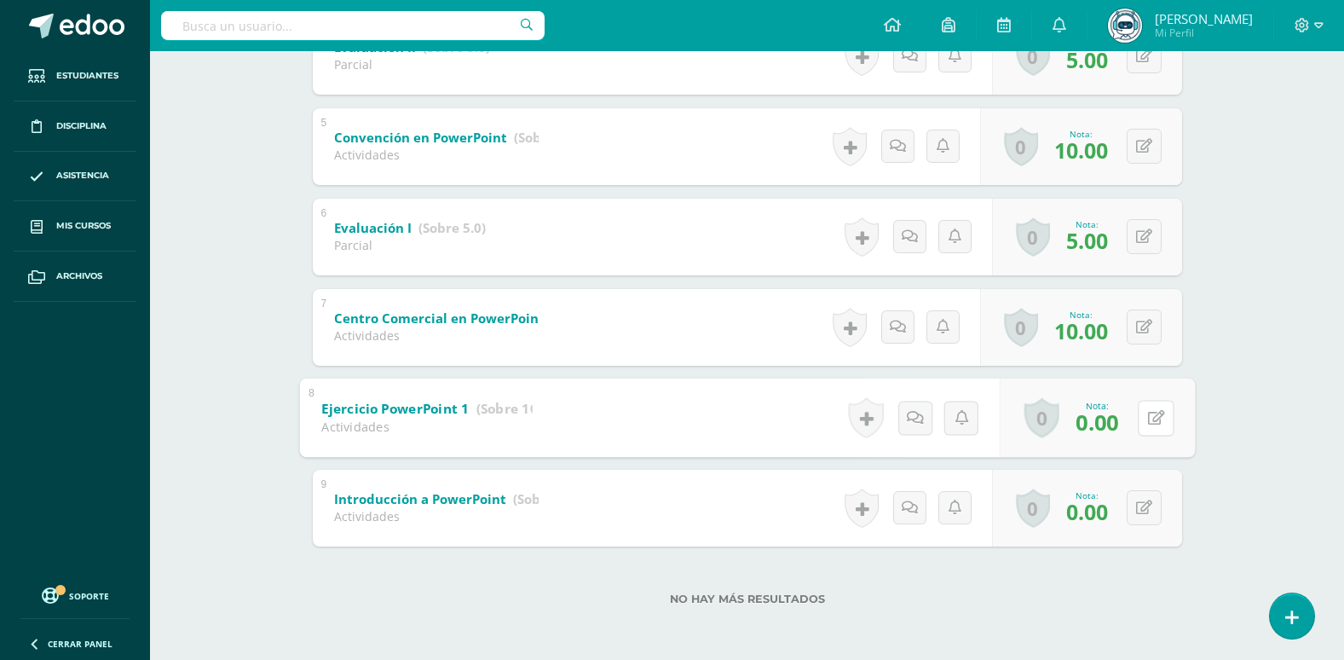
drag, startPoint x: 1139, startPoint y: 419, endPoint x: 1205, endPoint y: 412, distance: 66.1
click at [1141, 420] on button at bounding box center [1156, 418] width 36 height 36
type input "10"
click at [1116, 423] on icon at bounding box center [1110, 423] width 15 height 14
drag, startPoint x: 1142, startPoint y: 510, endPoint x: 1192, endPoint y: 516, distance: 50.5
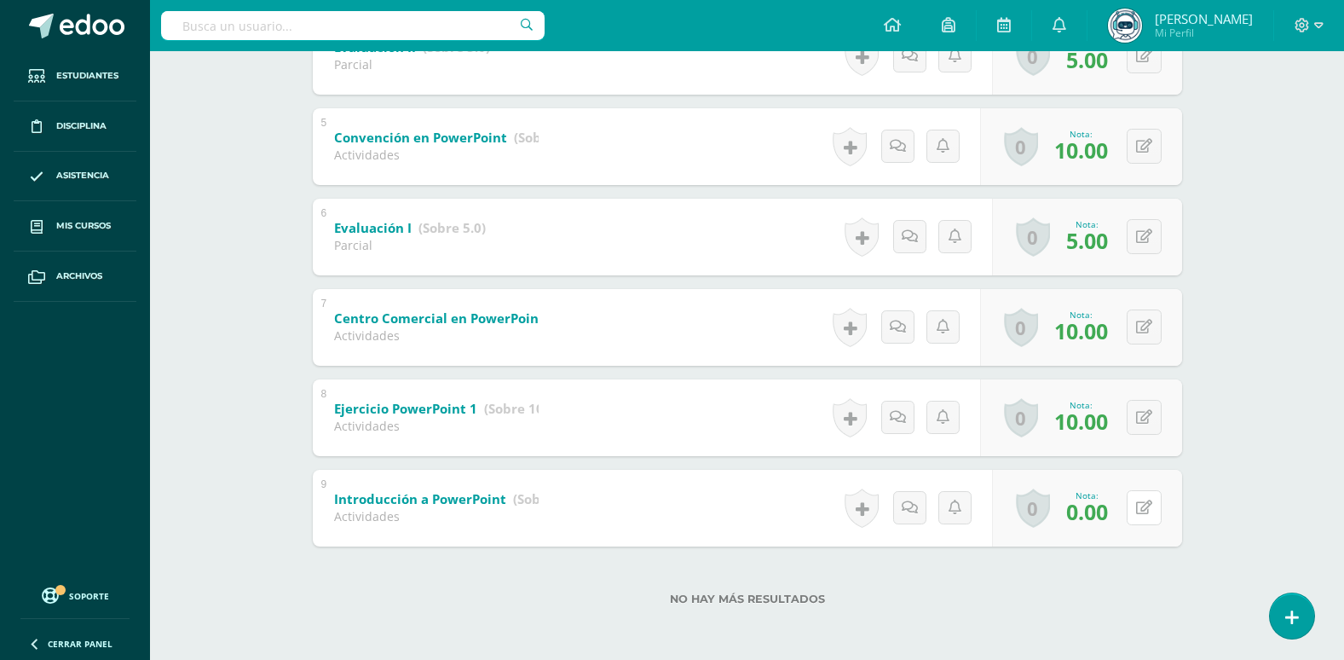
click at [1142, 512] on icon at bounding box center [1144, 507] width 16 height 14
type input "10"
click at [1115, 509] on icon at bounding box center [1110, 513] width 15 height 14
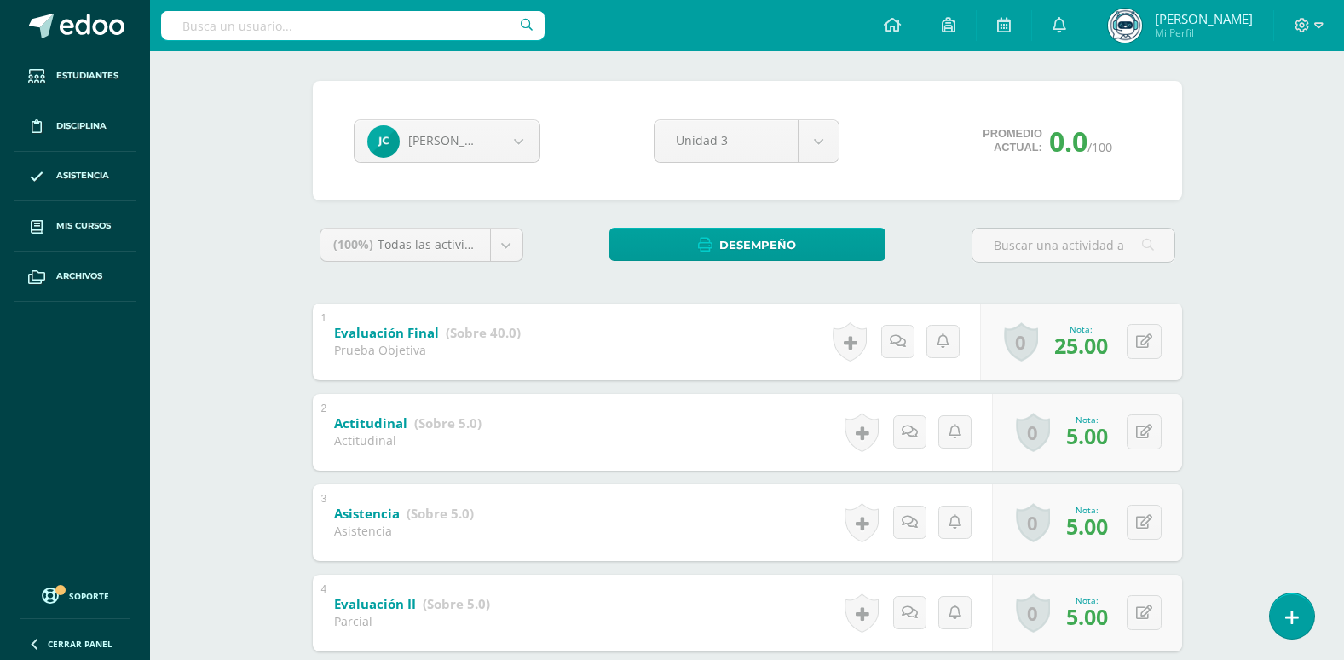
scroll to position [0, 0]
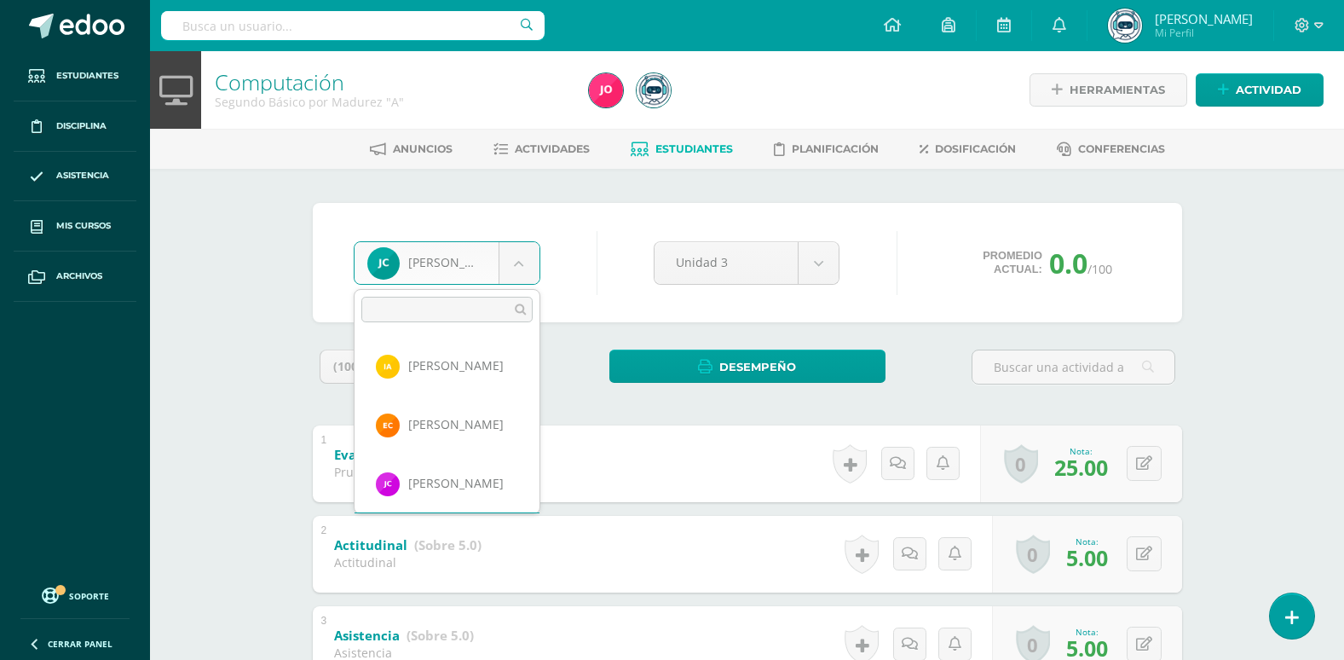
click at [523, 272] on body "Estudiantes Disciplina Asistencia Mis cursos Archivos Soporte Ayuda Reportar un…" at bounding box center [672, 669] width 1344 height 1338
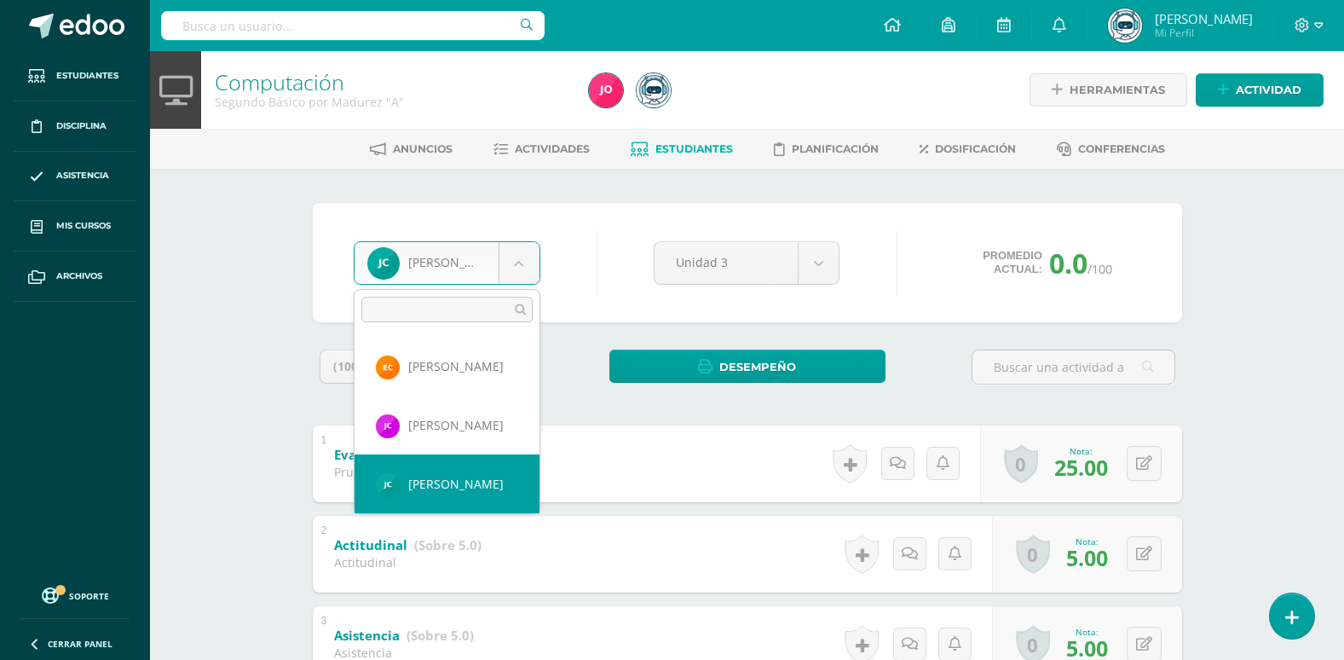
click at [590, 251] on body "Estudiantes Disciplina Asistencia Mis cursos Archivos Soporte Ayuda Reportar un…" at bounding box center [672, 669] width 1344 height 1338
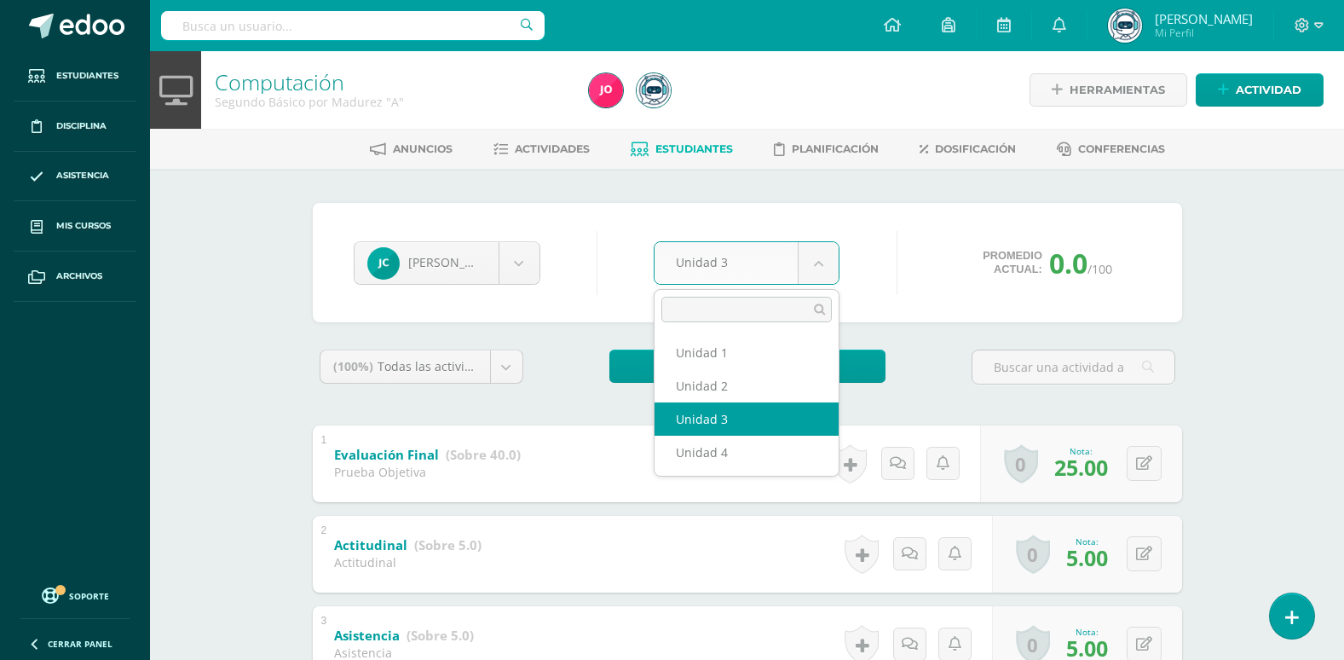
click at [818, 268] on body "Estudiantes Disciplina Asistencia Mis cursos Archivos Soporte Ayuda Reportar un…" at bounding box center [672, 669] width 1344 height 1338
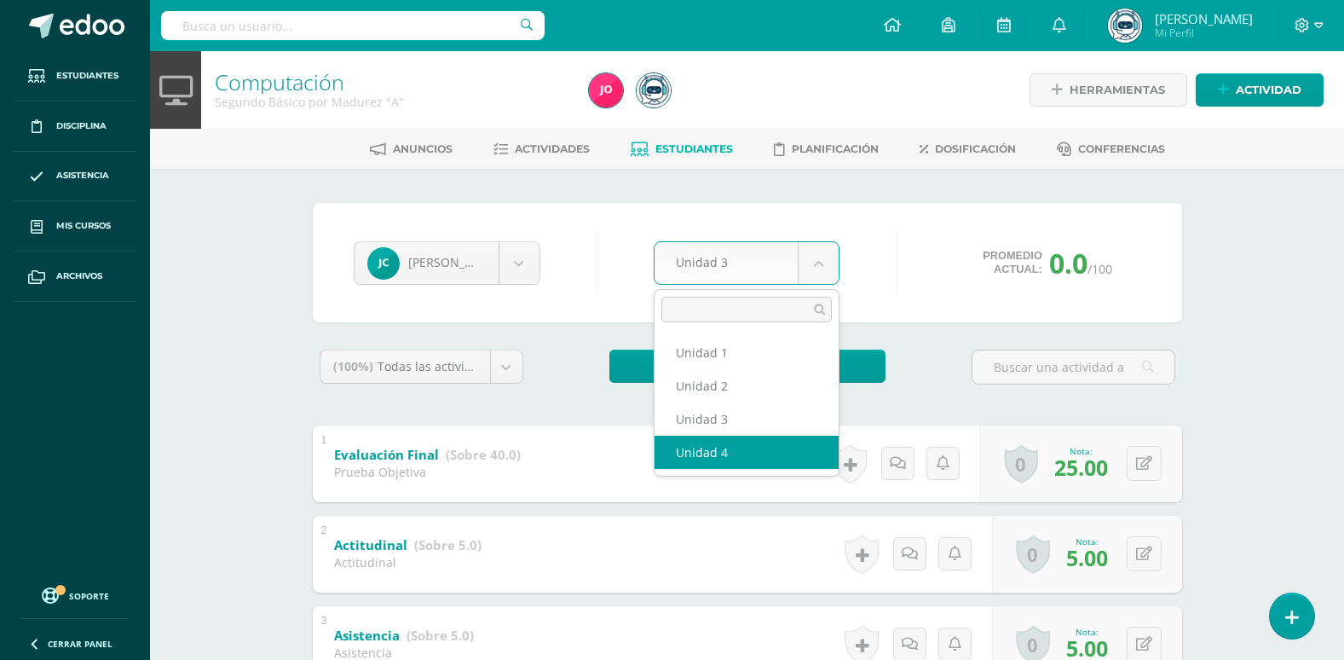
select select "Unidad 4"
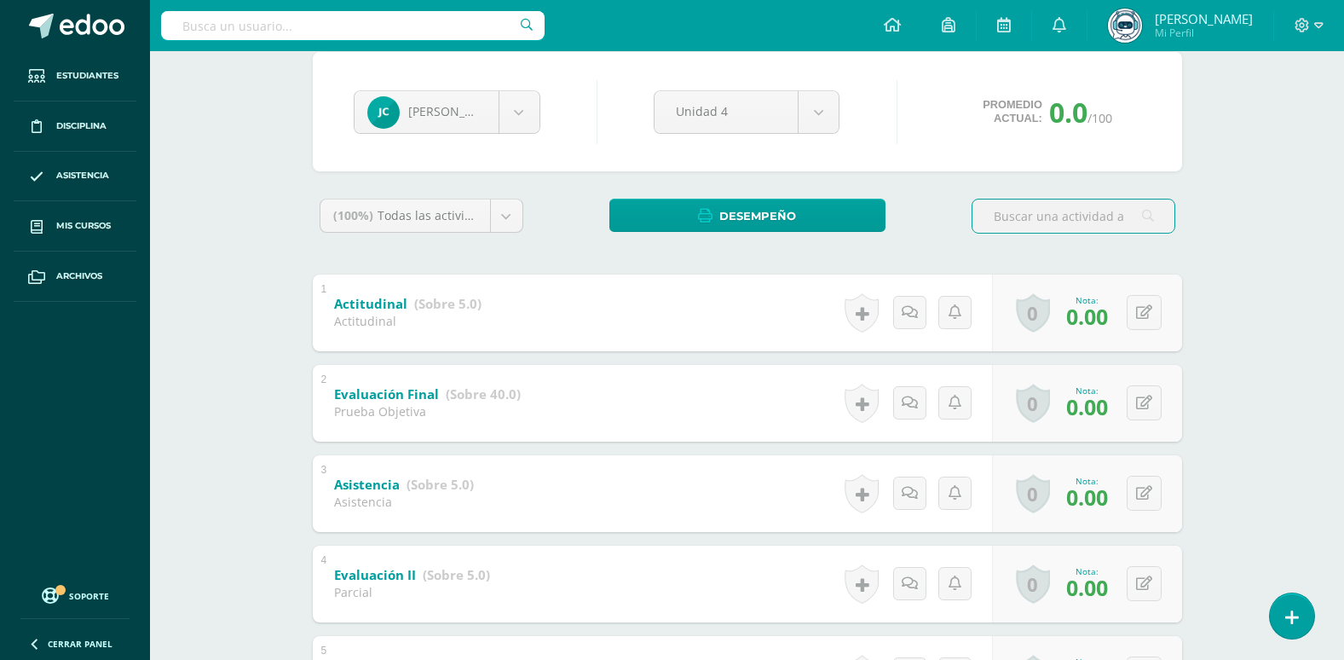
scroll to position [170, 0]
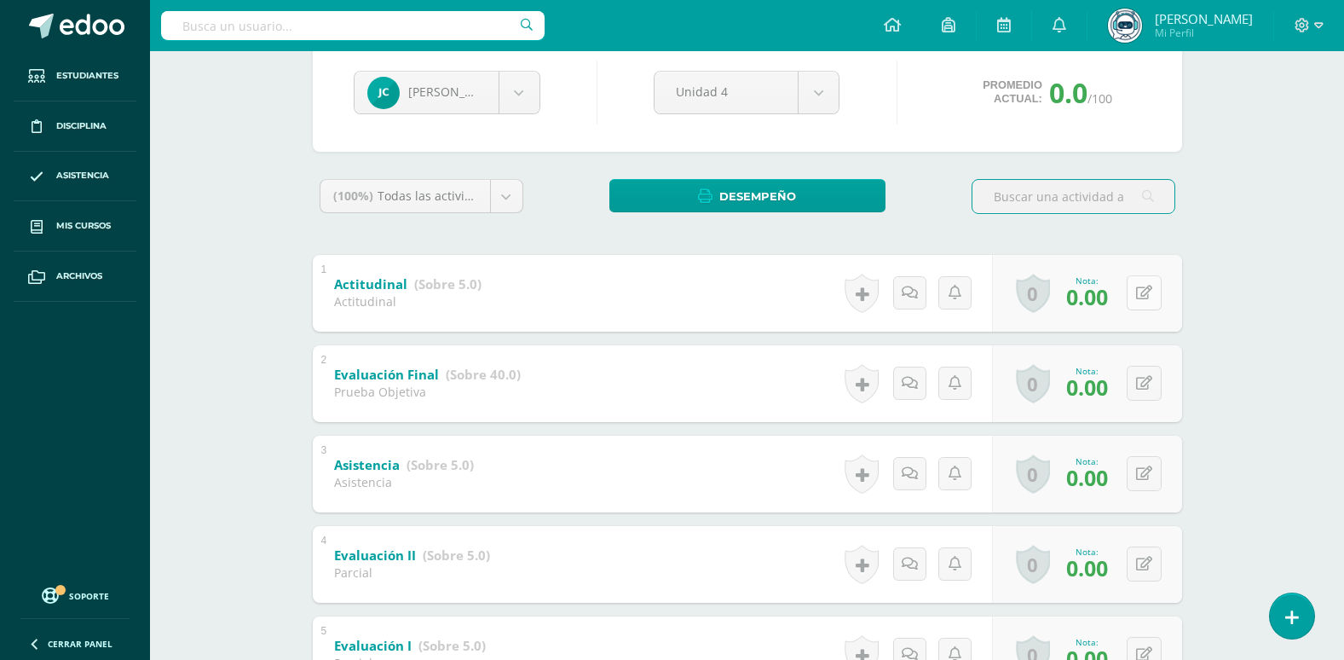
click at [1147, 294] on icon at bounding box center [1144, 292] width 16 height 14
type input "5"
click at [1109, 292] on icon at bounding box center [1110, 298] width 15 height 14
click at [1152, 471] on button at bounding box center [1143, 473] width 35 height 35
type input "4"
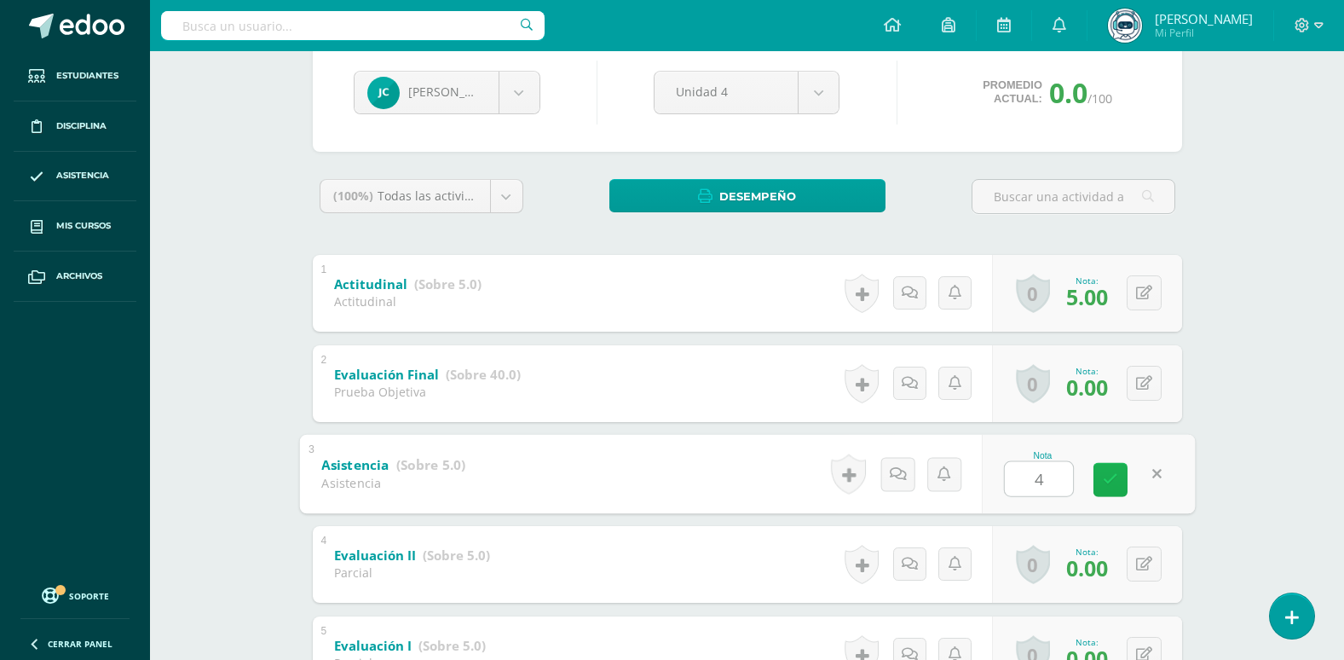
click at [1119, 483] on link at bounding box center [1110, 479] width 34 height 34
click at [1140, 383] on button at bounding box center [1143, 383] width 35 height 35
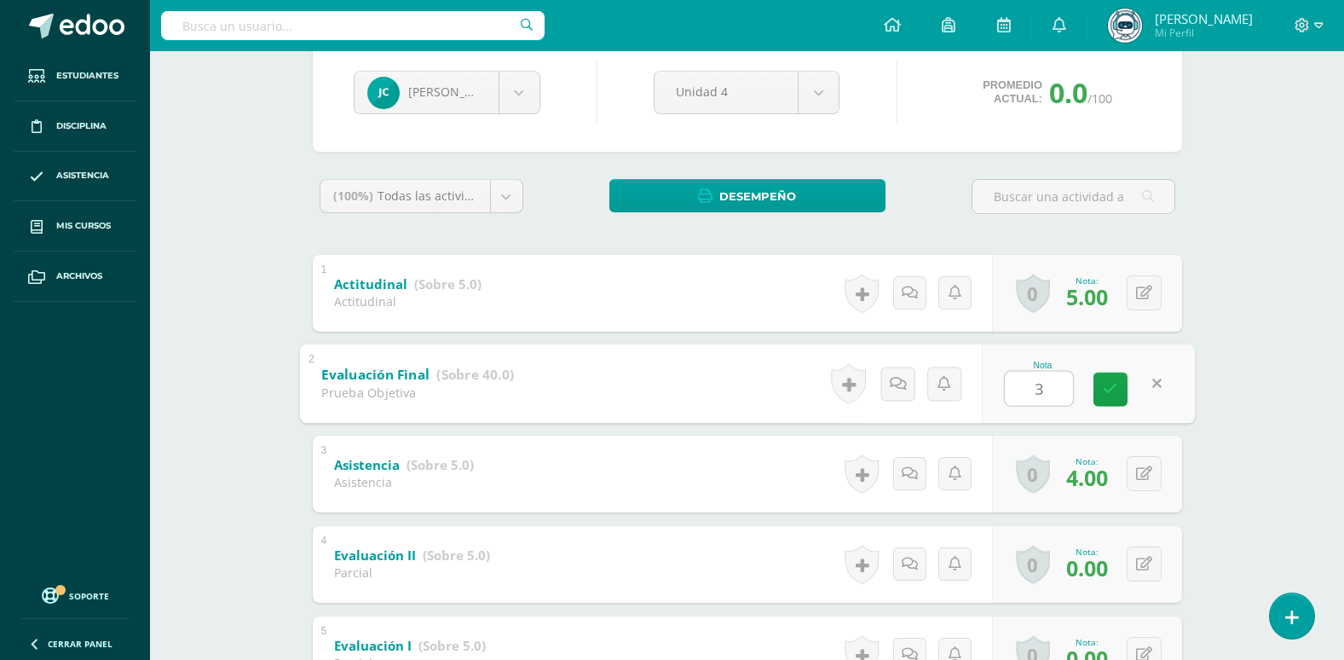
type input "32"
drag, startPoint x: 1112, startPoint y: 380, endPoint x: 1147, endPoint y: 377, distance: 35.0
click at [1115, 379] on link at bounding box center [1110, 389] width 34 height 34
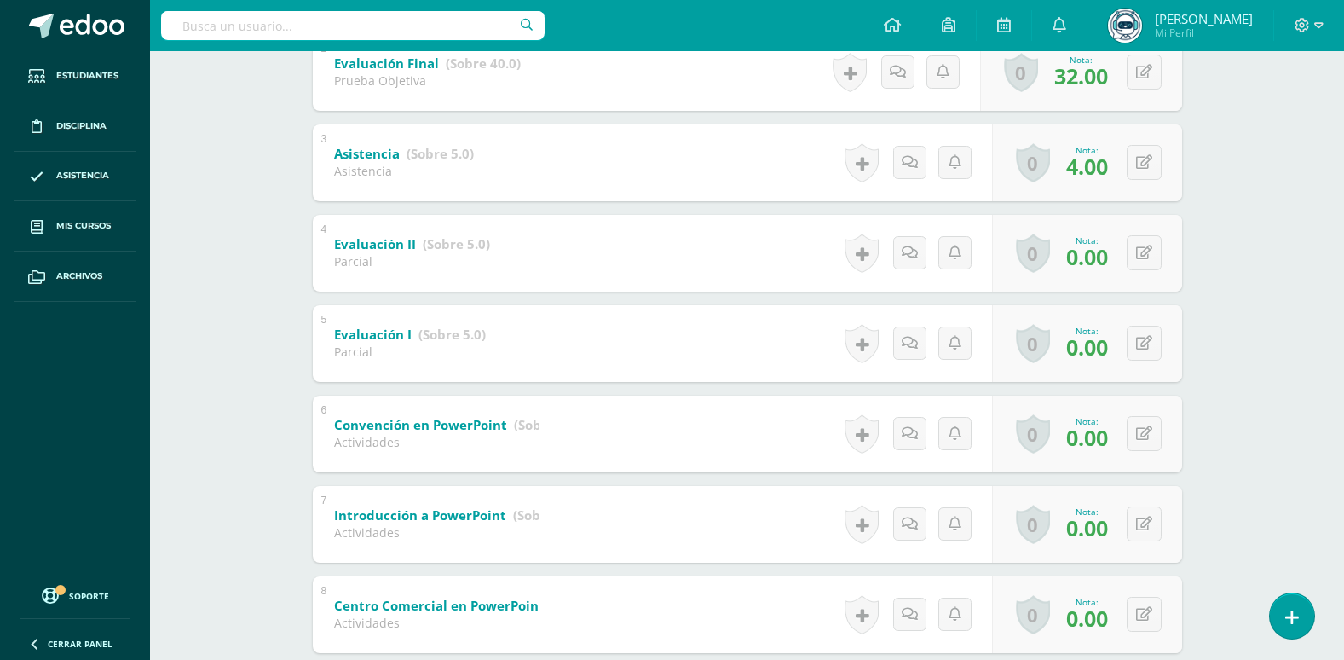
scroll to position [511, 0]
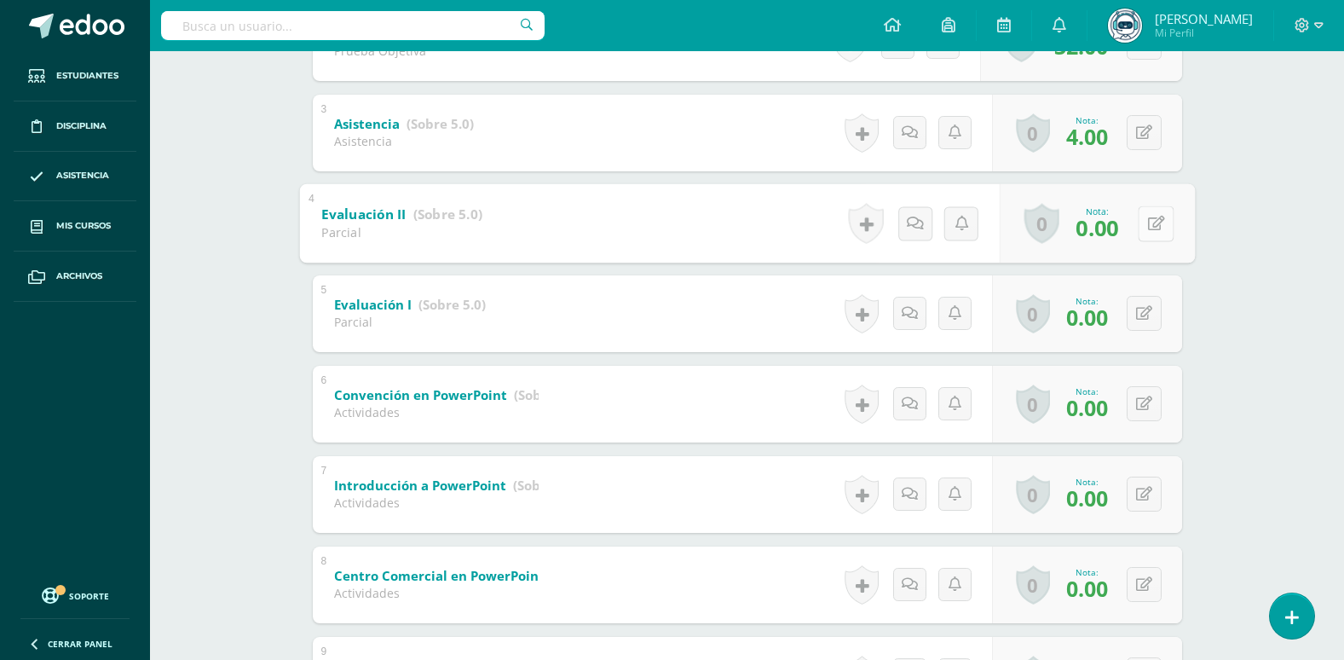
click at [1149, 224] on icon at bounding box center [1155, 223] width 17 height 14
type input "0"
drag, startPoint x: 1111, startPoint y: 222, endPoint x: 1182, endPoint y: 231, distance: 71.2
click at [1112, 222] on icon at bounding box center [1110, 229] width 15 height 14
drag, startPoint x: 1146, startPoint y: 315, endPoint x: 1221, endPoint y: 312, distance: 75.1
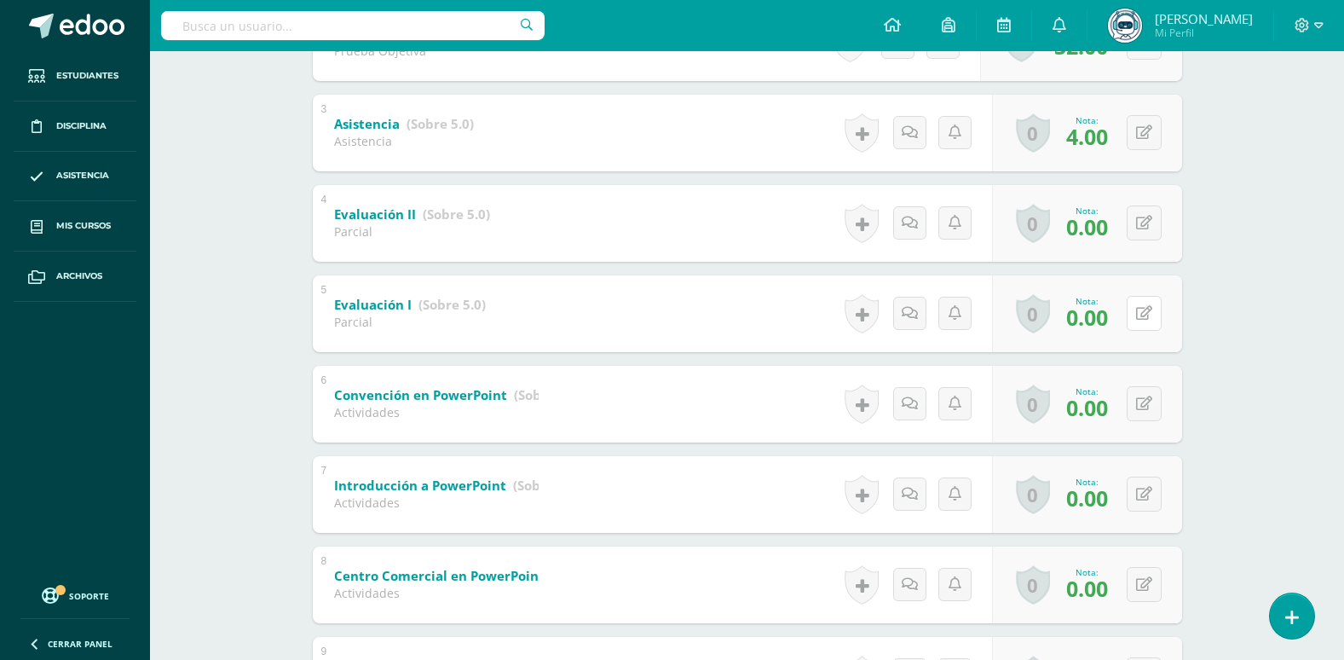
click at [1147, 315] on icon at bounding box center [1144, 313] width 16 height 14
type input "0"
drag, startPoint x: 1102, startPoint y: 318, endPoint x: 1153, endPoint y: 316, distance: 51.2
click at [1116, 318] on link at bounding box center [1110, 319] width 34 height 34
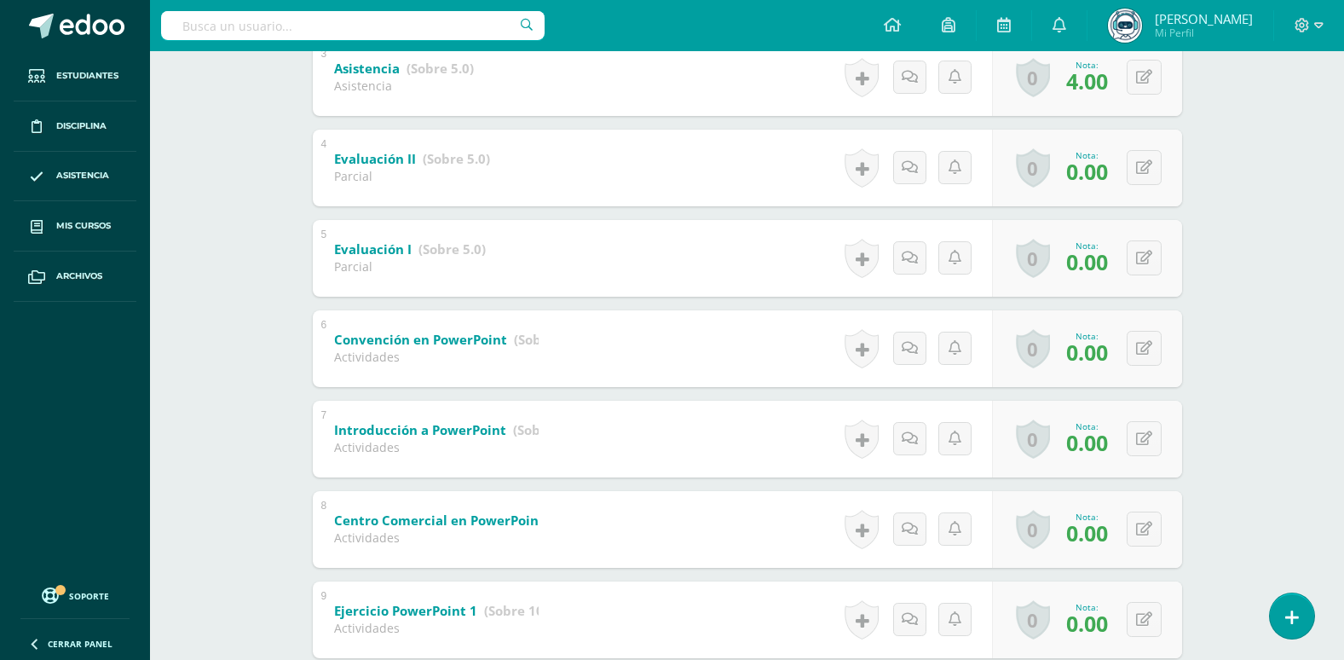
scroll to position [596, 0]
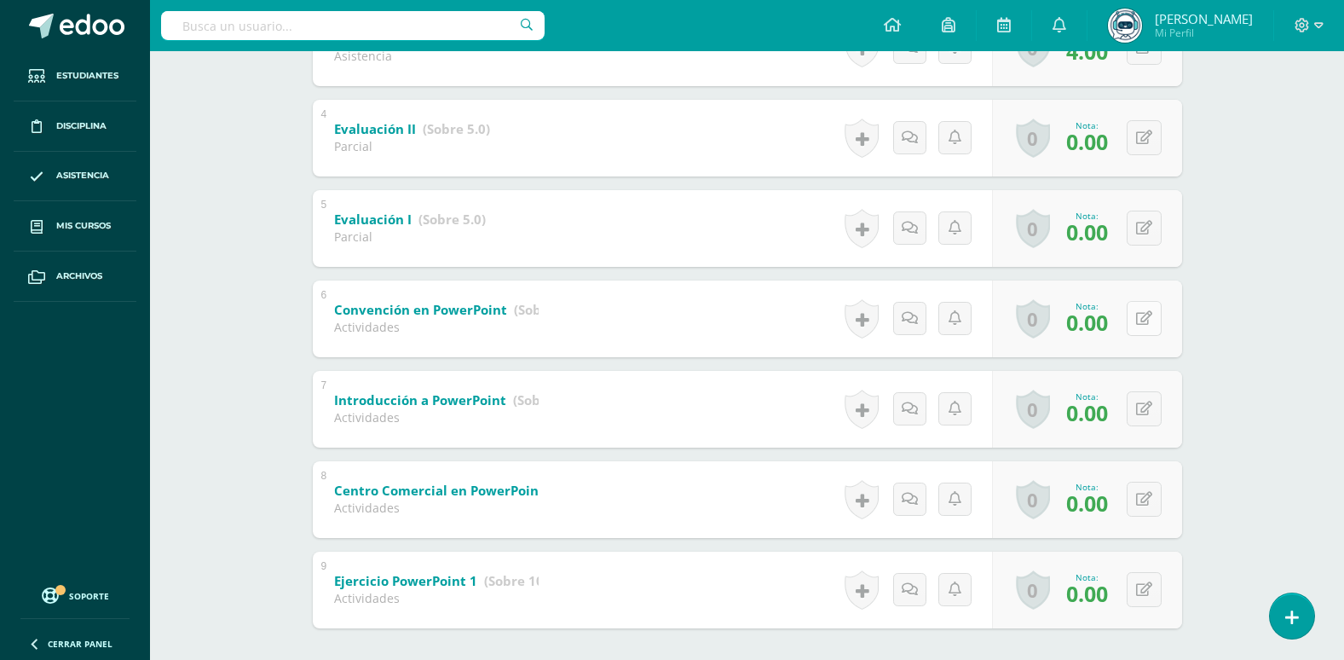
click at [1148, 323] on icon at bounding box center [1144, 318] width 16 height 14
type input "10"
click at [1120, 320] on link at bounding box center [1110, 324] width 34 height 34
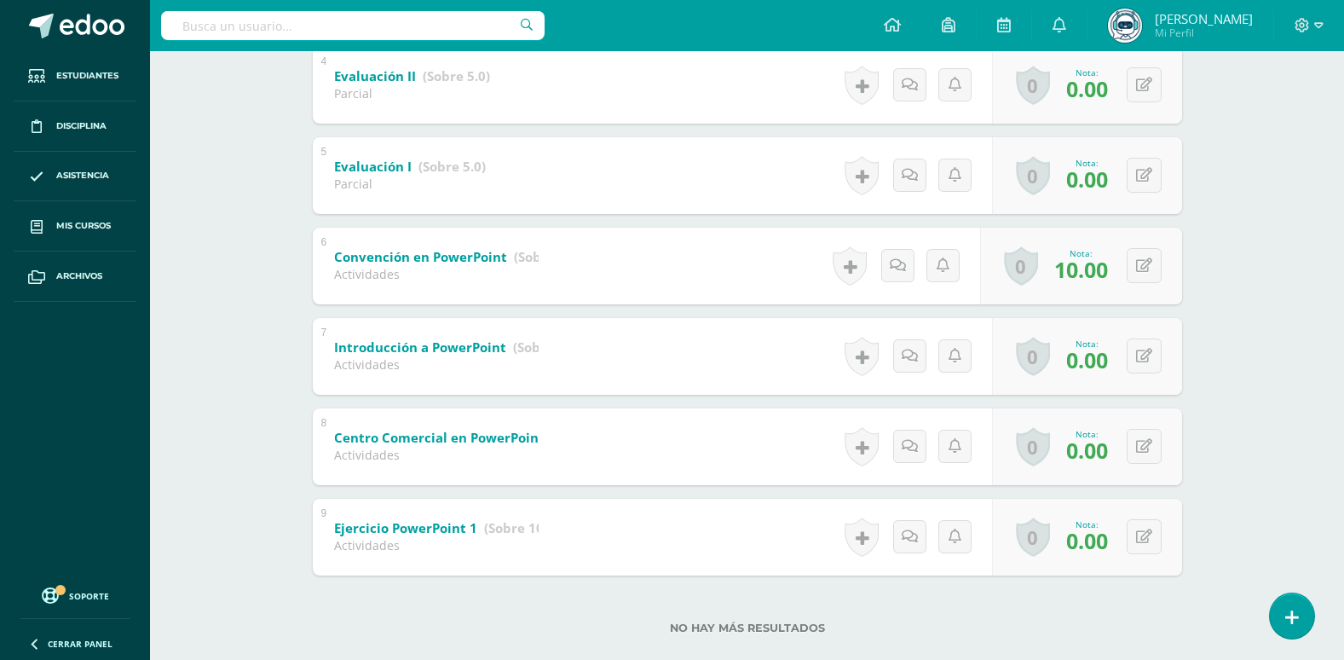
scroll to position [678, 0]
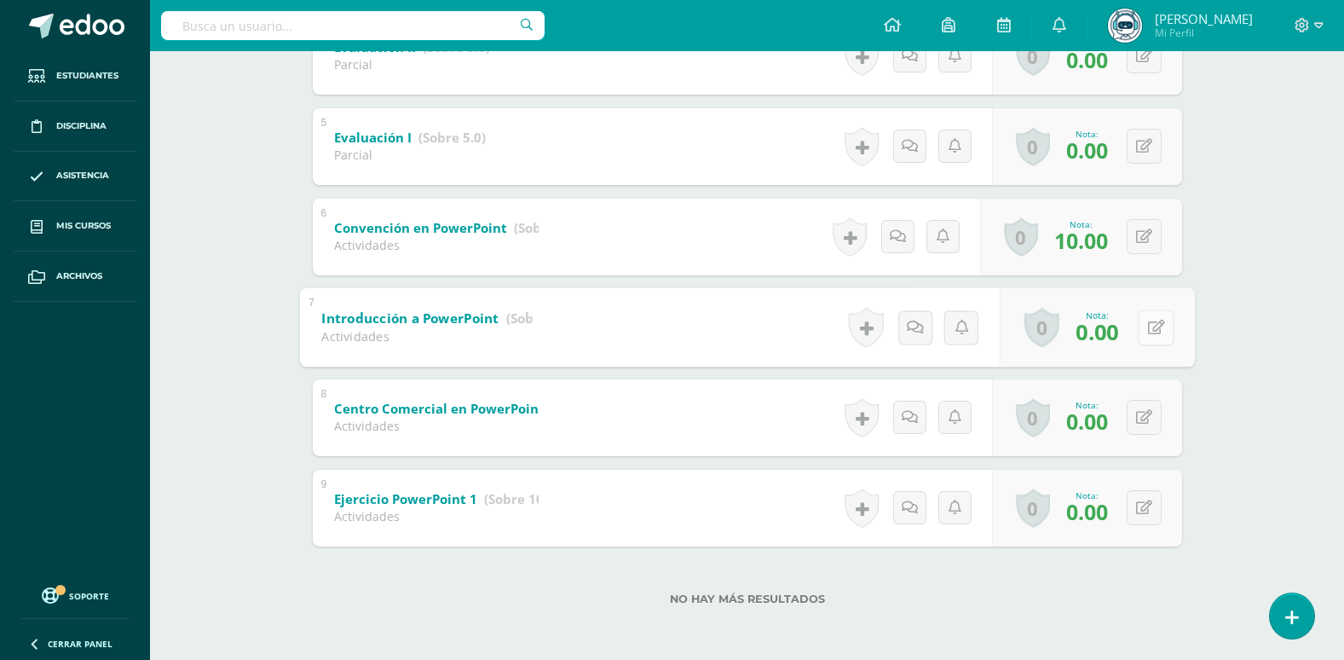
click at [1144, 326] on button at bounding box center [1156, 327] width 36 height 36
type input "0"
click at [1108, 336] on icon at bounding box center [1110, 332] width 15 height 14
click at [1145, 420] on icon at bounding box center [1144, 417] width 16 height 14
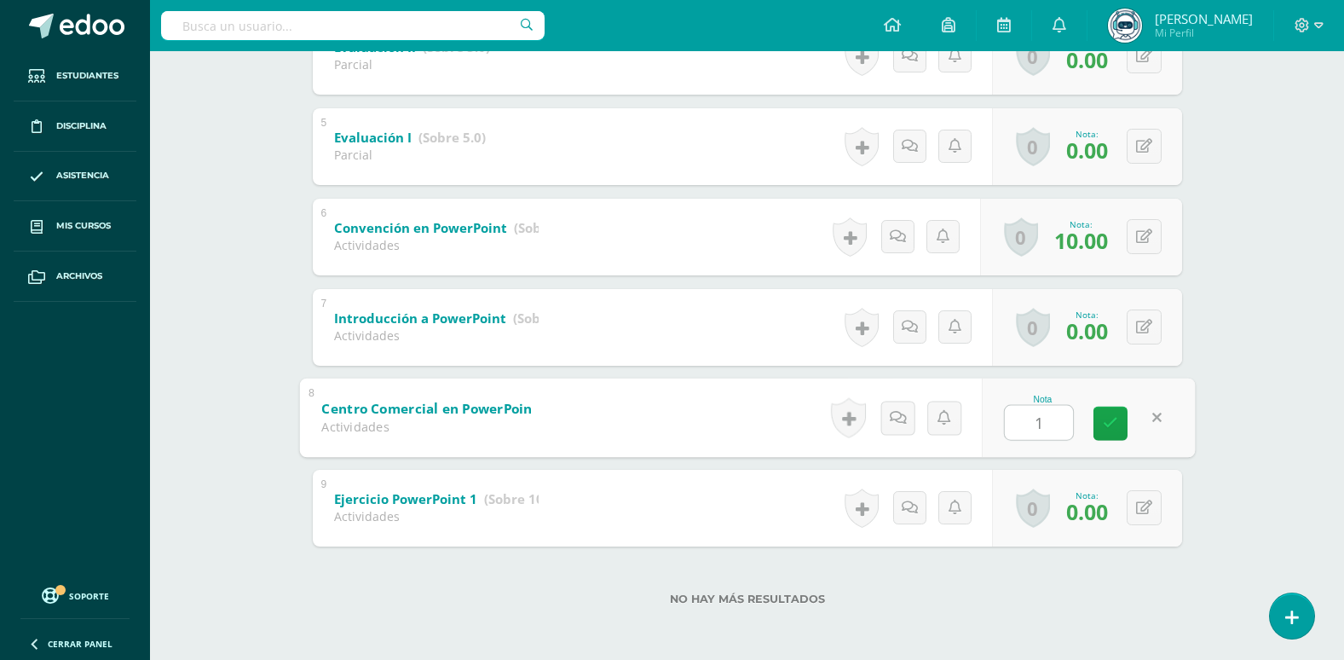
type input "10"
click at [1108, 428] on icon at bounding box center [1110, 423] width 15 height 14
drag, startPoint x: 1150, startPoint y: 506, endPoint x: 1251, endPoint y: 517, distance: 101.2
click at [1152, 509] on icon at bounding box center [1144, 507] width 16 height 14
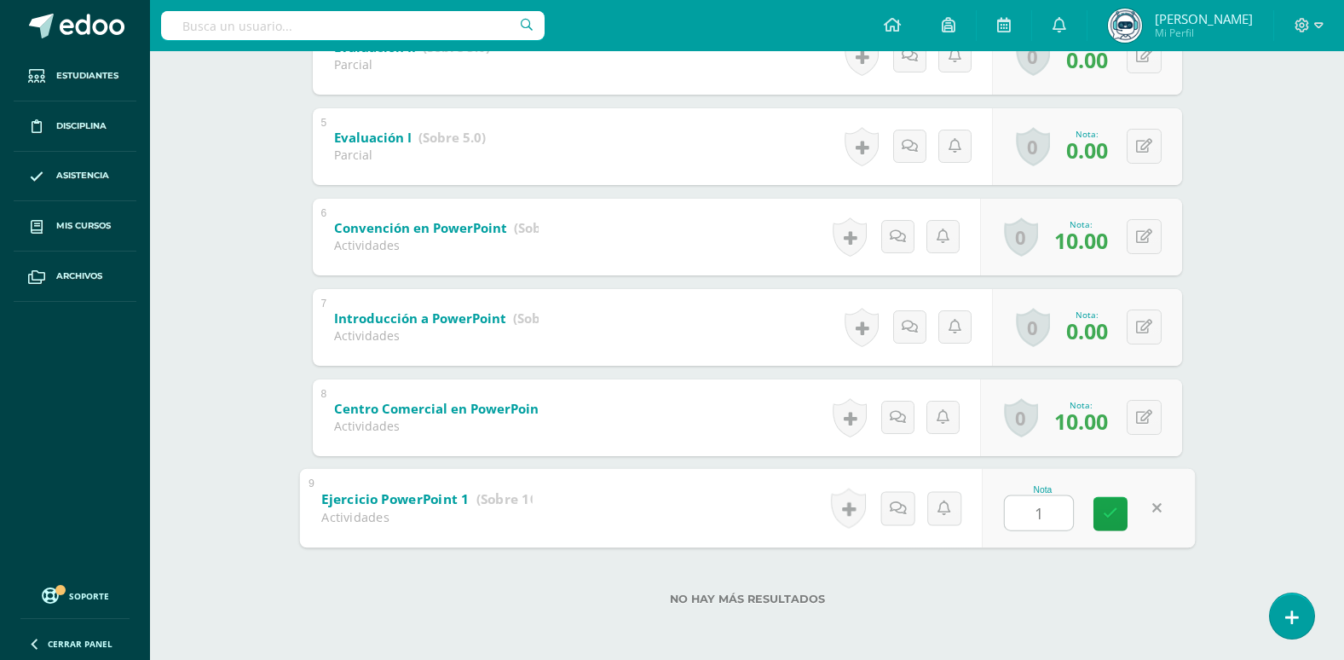
type input "10"
drag, startPoint x: 1109, startPoint y: 517, endPoint x: 1210, endPoint y: 518, distance: 101.4
click at [1125, 519] on link at bounding box center [1110, 513] width 34 height 34
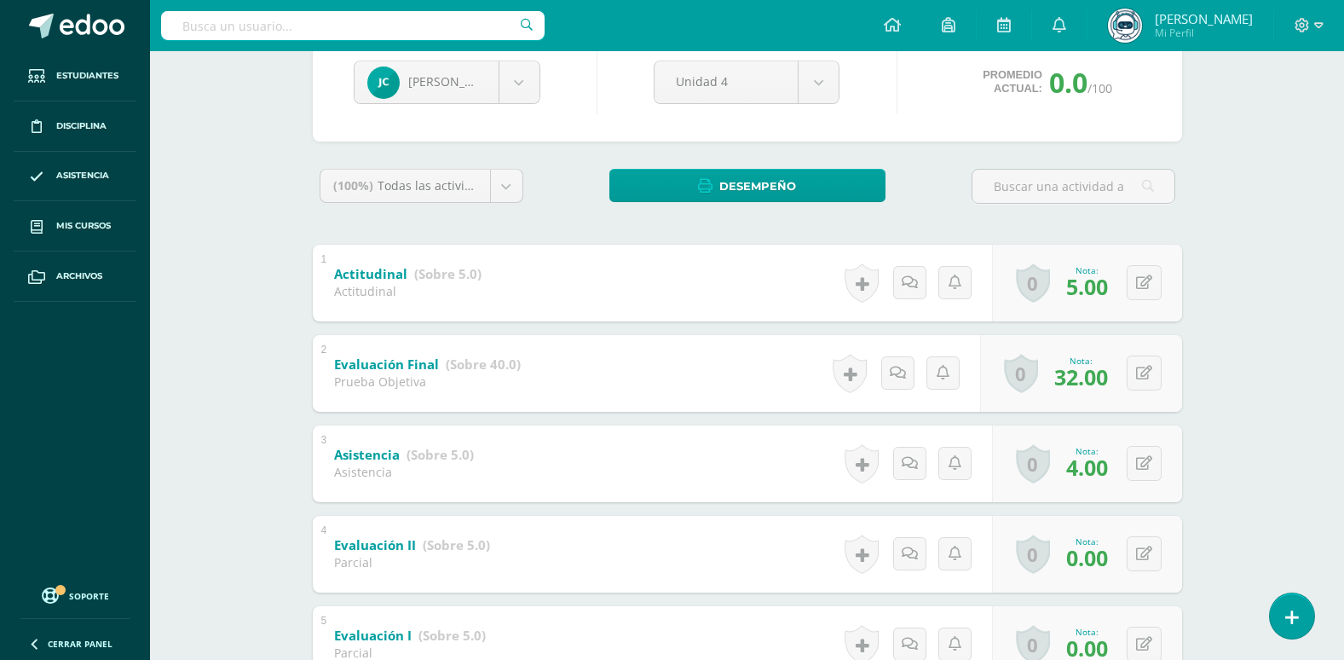
scroll to position [0, 0]
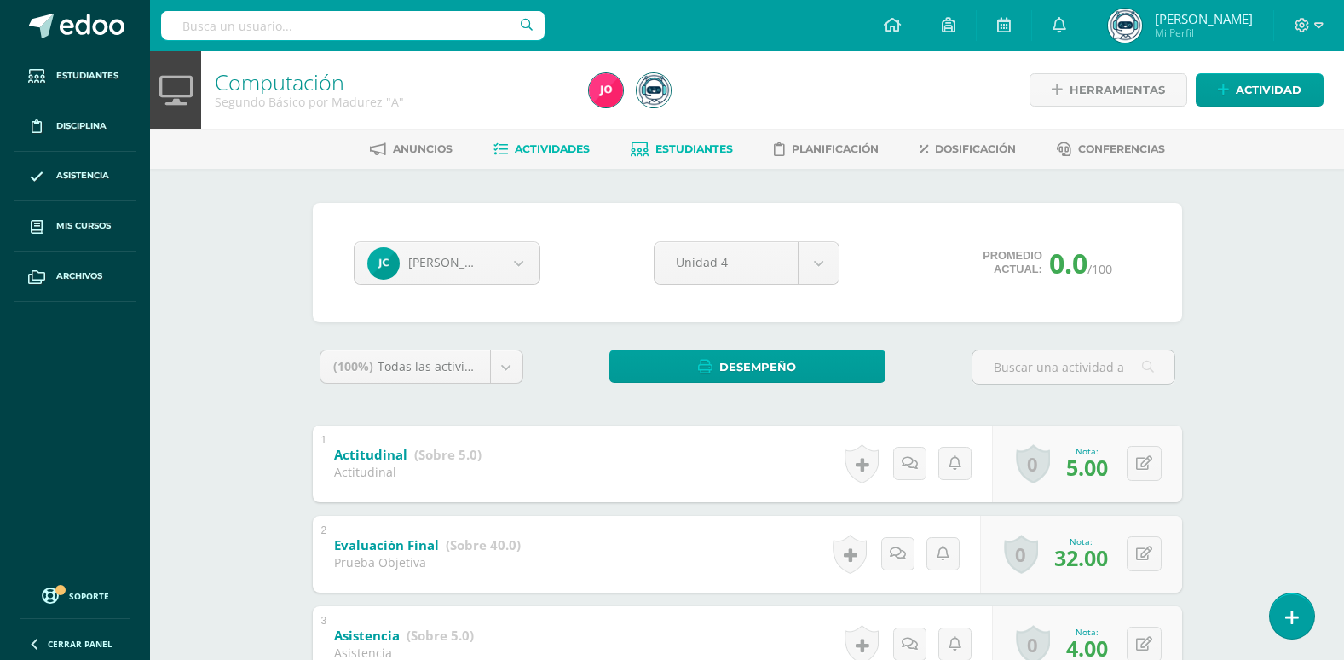
click at [546, 152] on span "Actividades" at bounding box center [552, 148] width 75 height 13
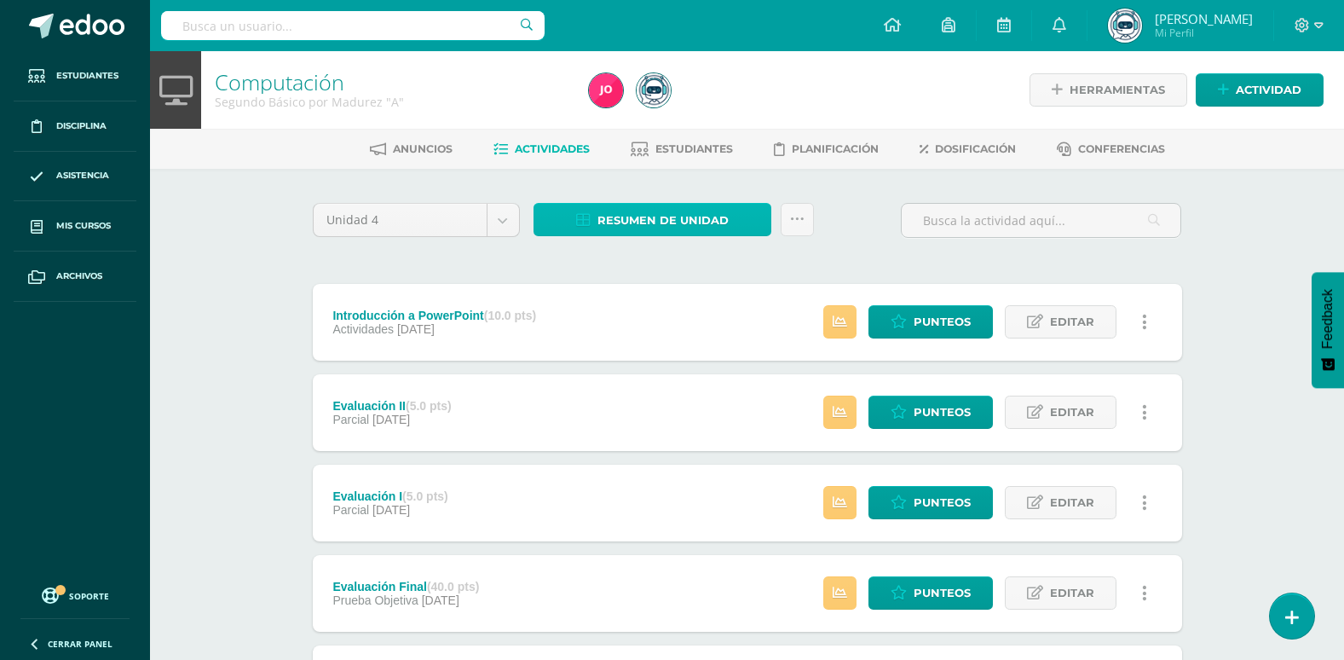
click at [669, 217] on span "Resumen de unidad" at bounding box center [662, 220] width 131 height 32
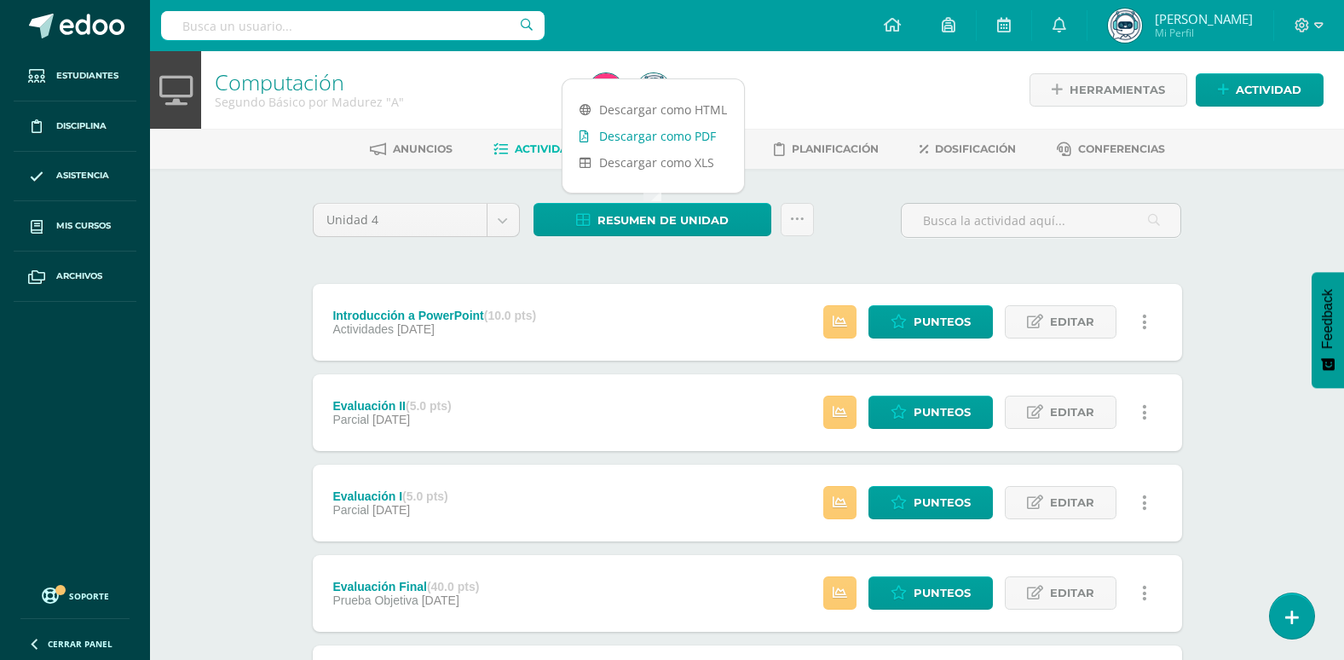
click at [654, 135] on link "Descargar como PDF" at bounding box center [652, 136] width 181 height 26
click at [503, 223] on body "Estudiantes Disciplina Asistencia Mis cursos Archivos Soporte Ayuda Reportar un…" at bounding box center [672, 598] width 1344 height 1196
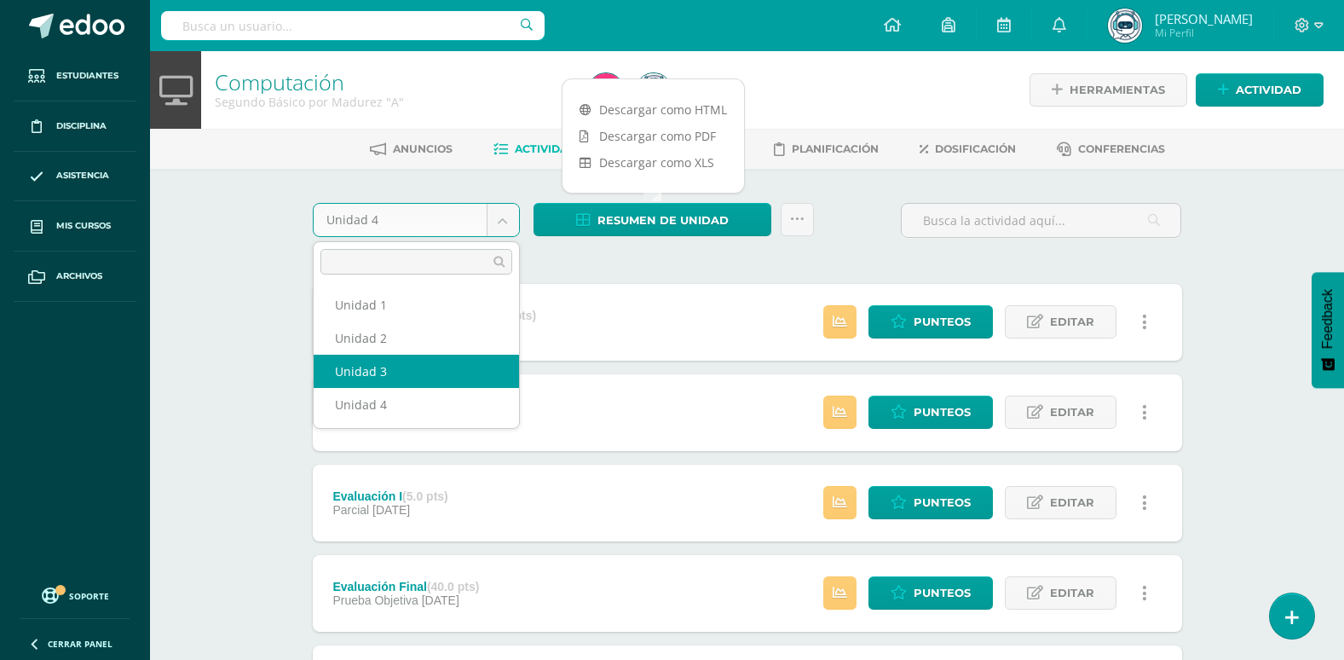
select select "Unidad 3"
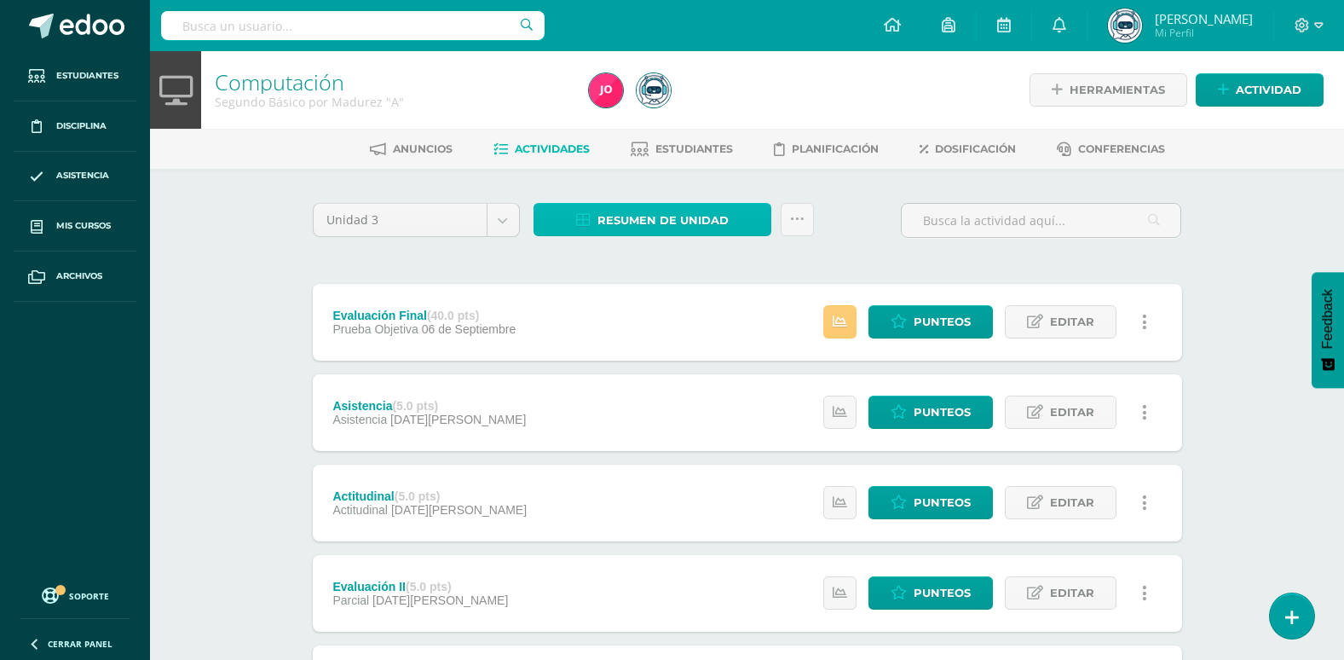
click at [657, 215] on span "Resumen de unidad" at bounding box center [662, 220] width 131 height 32
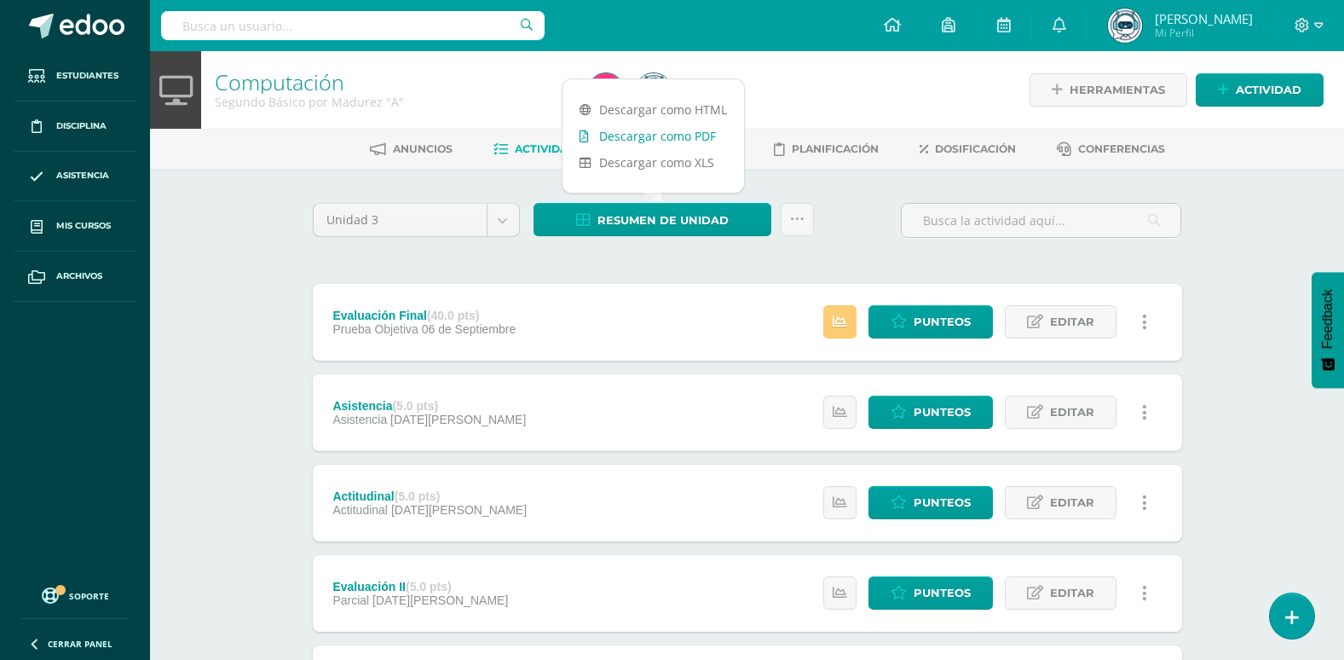
click at [659, 130] on link "Descargar como PDF" at bounding box center [652, 136] width 181 height 26
click at [224, 307] on div "Computación Segundo Básico por Madurez "A" Herramientas Detalle de asistencias …" at bounding box center [747, 623] width 1194 height 1145
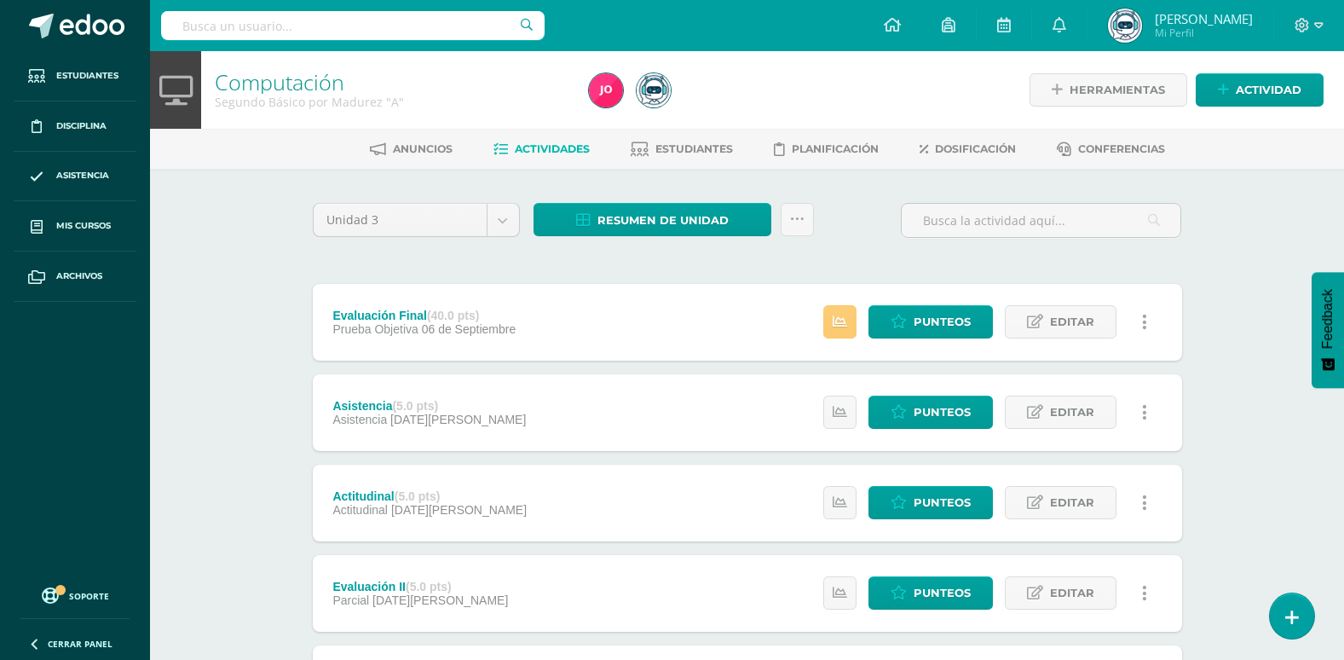
click at [1311, 37] on div at bounding box center [1309, 25] width 70 height 51
click at [1312, 24] on span at bounding box center [1308, 25] width 29 height 19
click at [1266, 117] on span "Cerrar sesión" at bounding box center [1265, 116] width 77 height 16
